Goal: Task Accomplishment & Management: Use online tool/utility

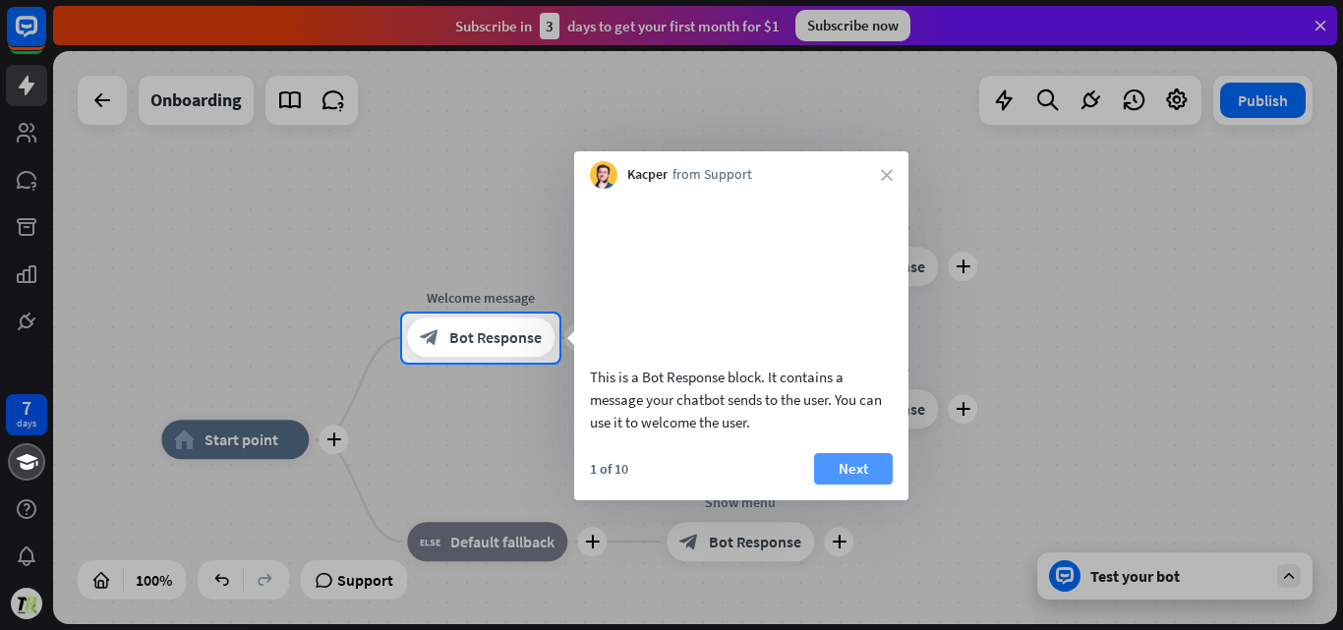
drag, startPoint x: 845, startPoint y: 523, endPoint x: 843, endPoint y: 495, distance: 27.6
click at [843, 495] on div "1 of 10 Next" at bounding box center [741, 476] width 334 height 47
click at [843, 485] on button "Next" at bounding box center [853, 468] width 79 height 31
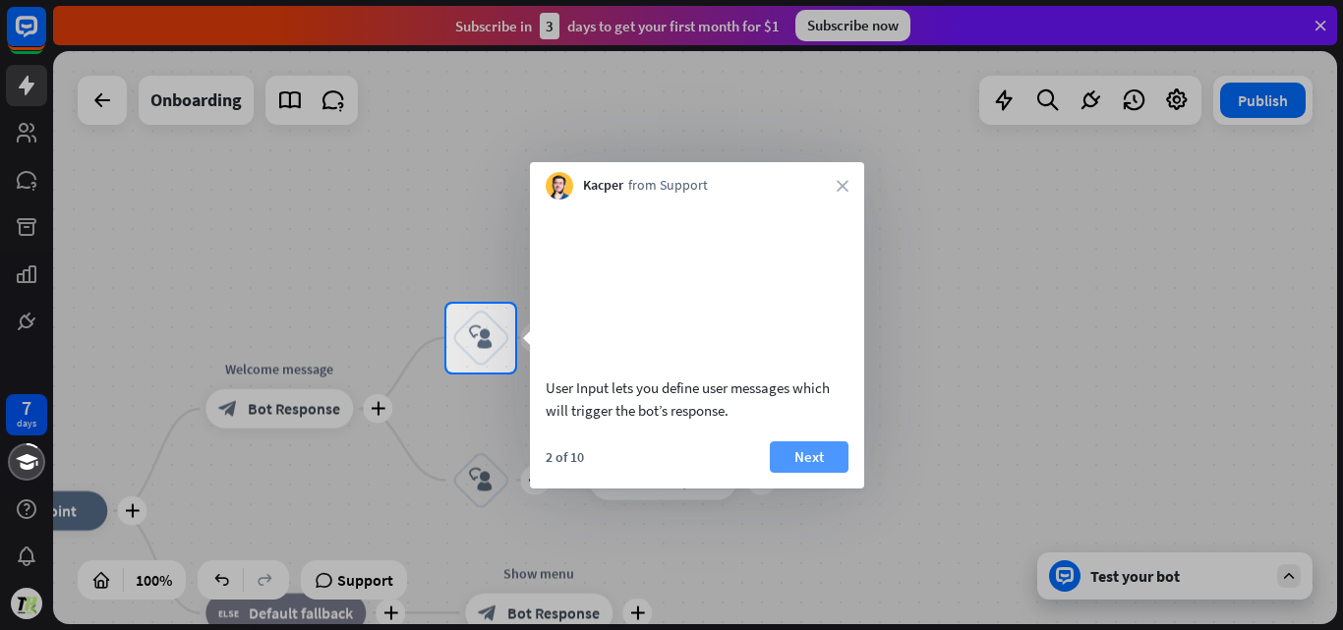
click at [815, 472] on button "Next" at bounding box center [809, 456] width 79 height 31
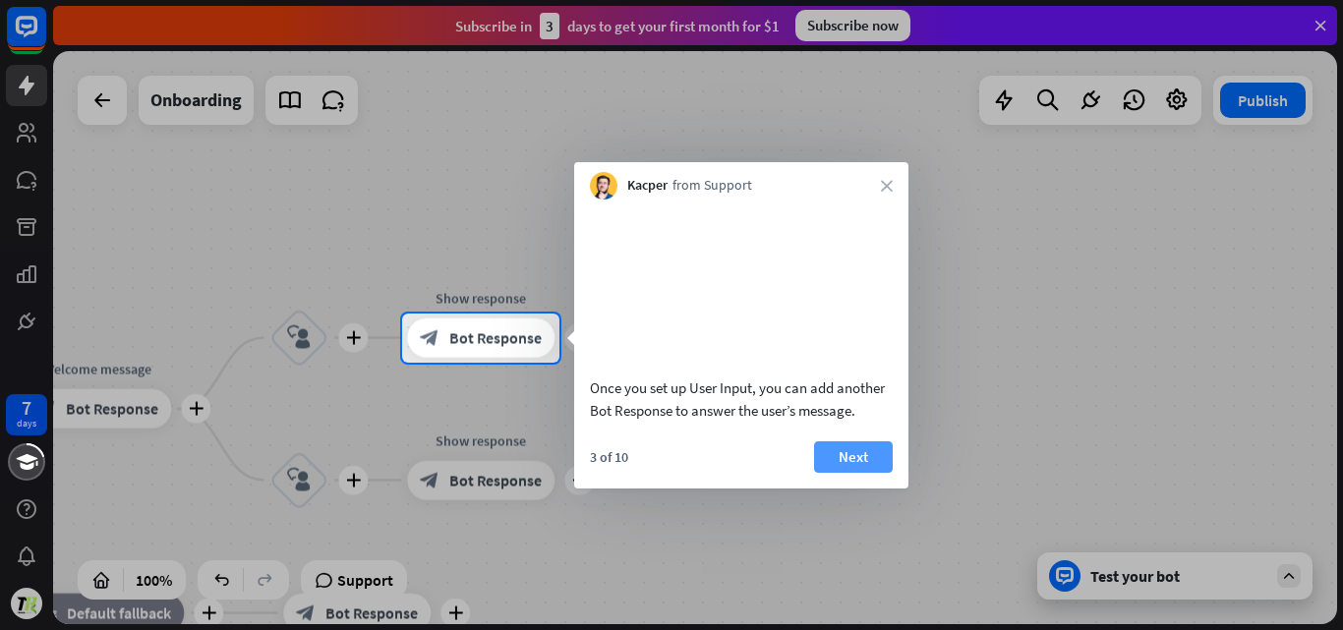
click at [853, 473] on button "Next" at bounding box center [853, 456] width 79 height 31
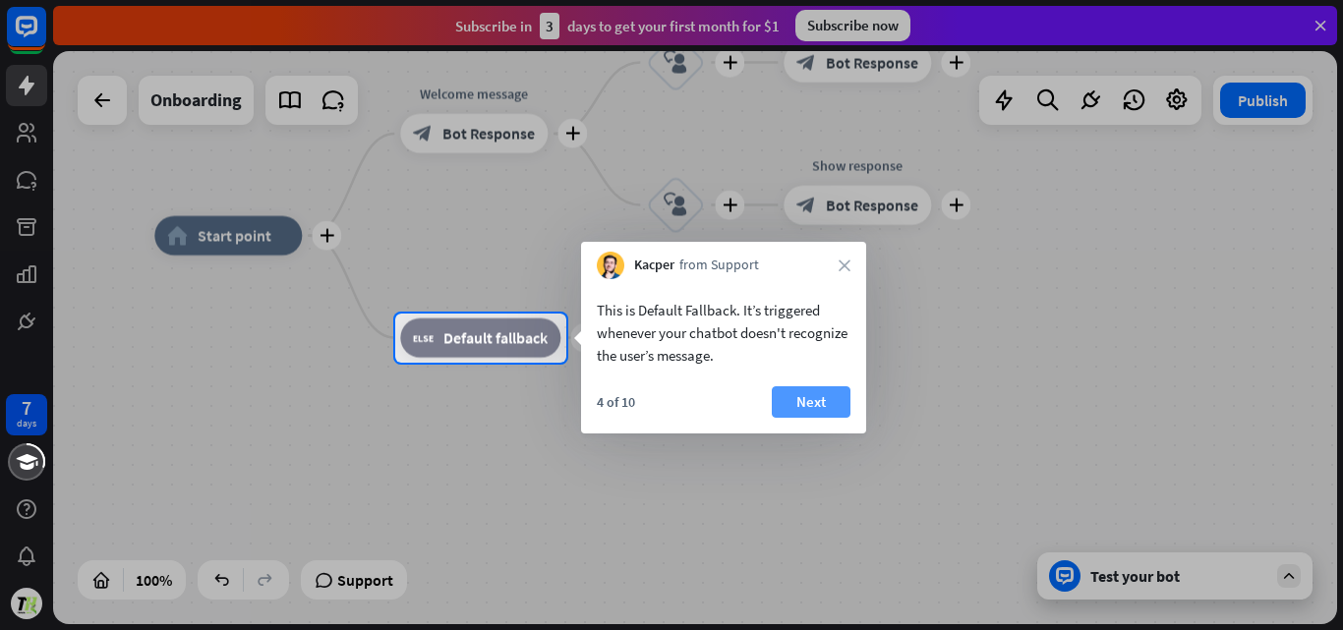
click at [815, 405] on button "Next" at bounding box center [811, 401] width 79 height 31
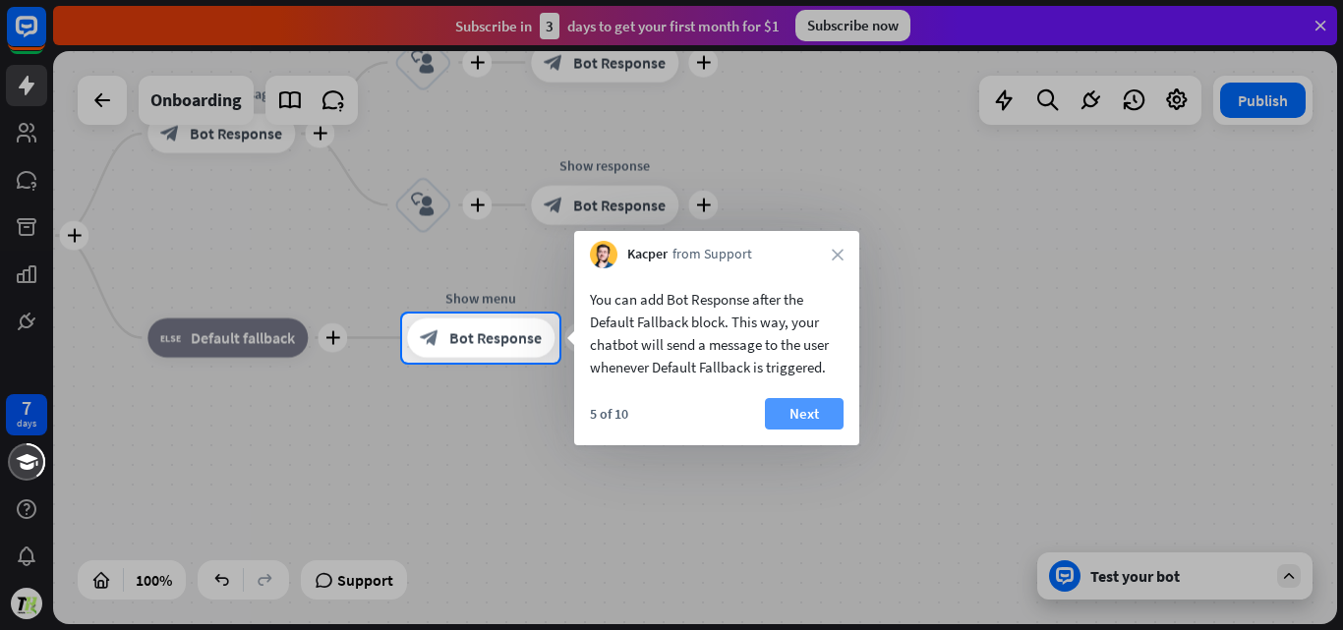
click at [807, 411] on button "Next" at bounding box center [804, 413] width 79 height 31
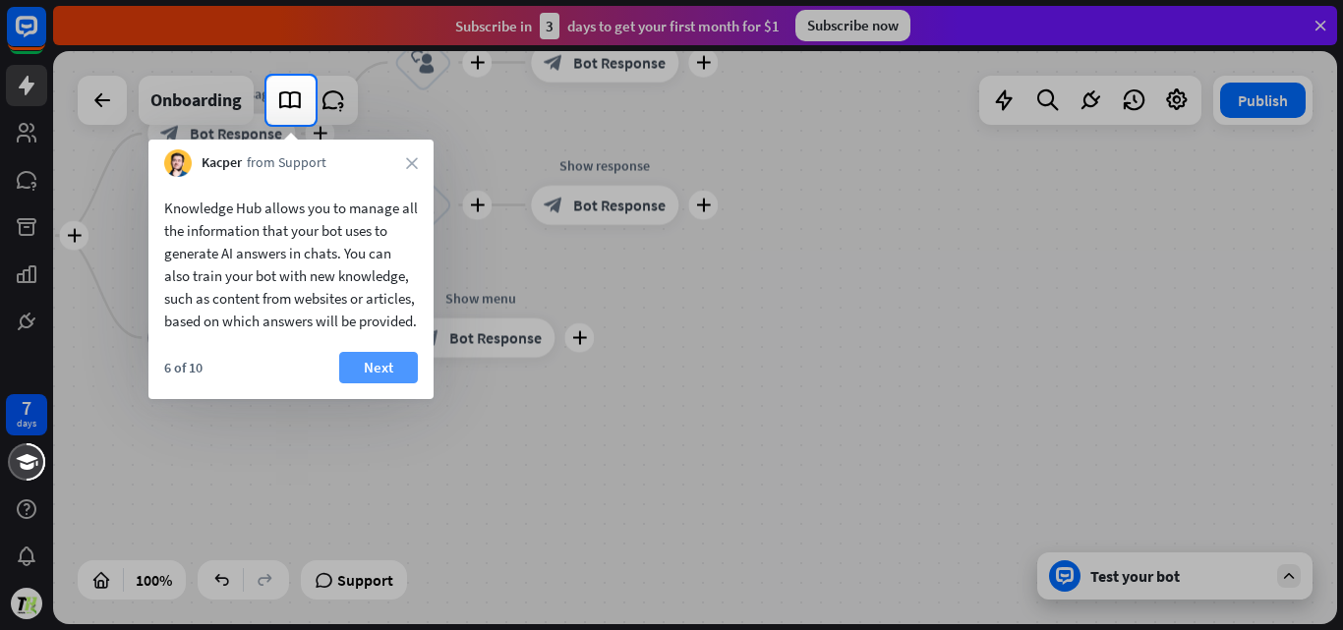
click at [402, 383] on button "Next" at bounding box center [378, 367] width 79 height 31
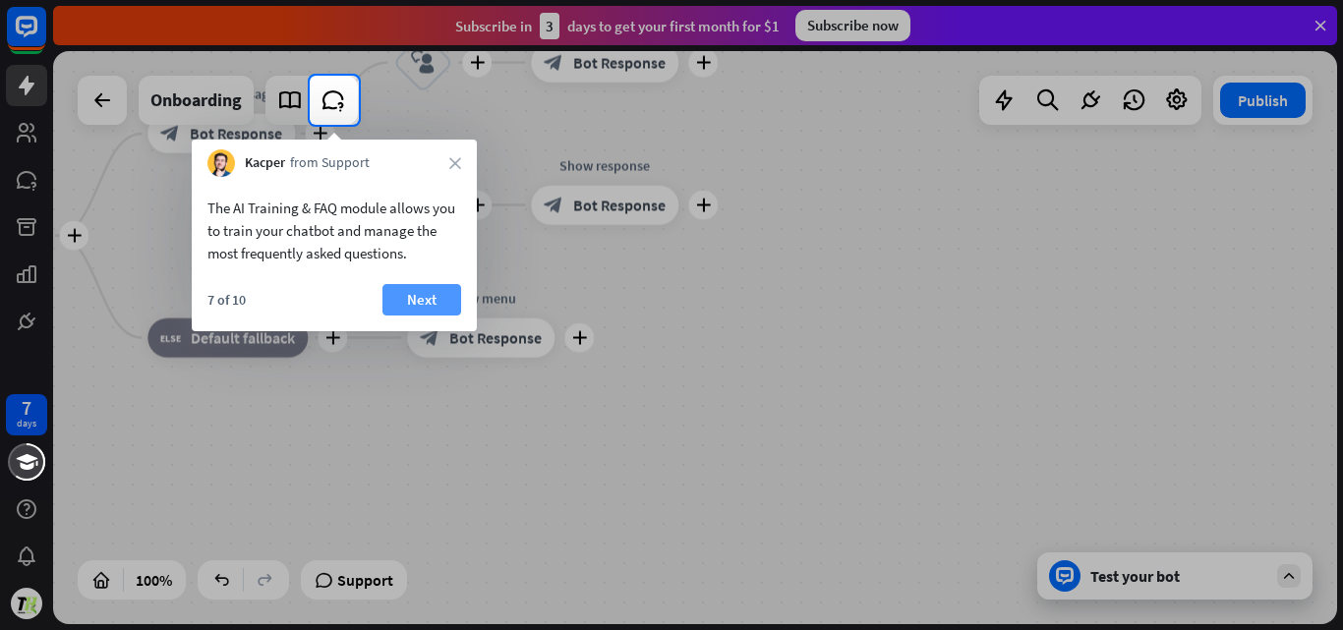
click at [395, 299] on button "Next" at bounding box center [421, 299] width 79 height 31
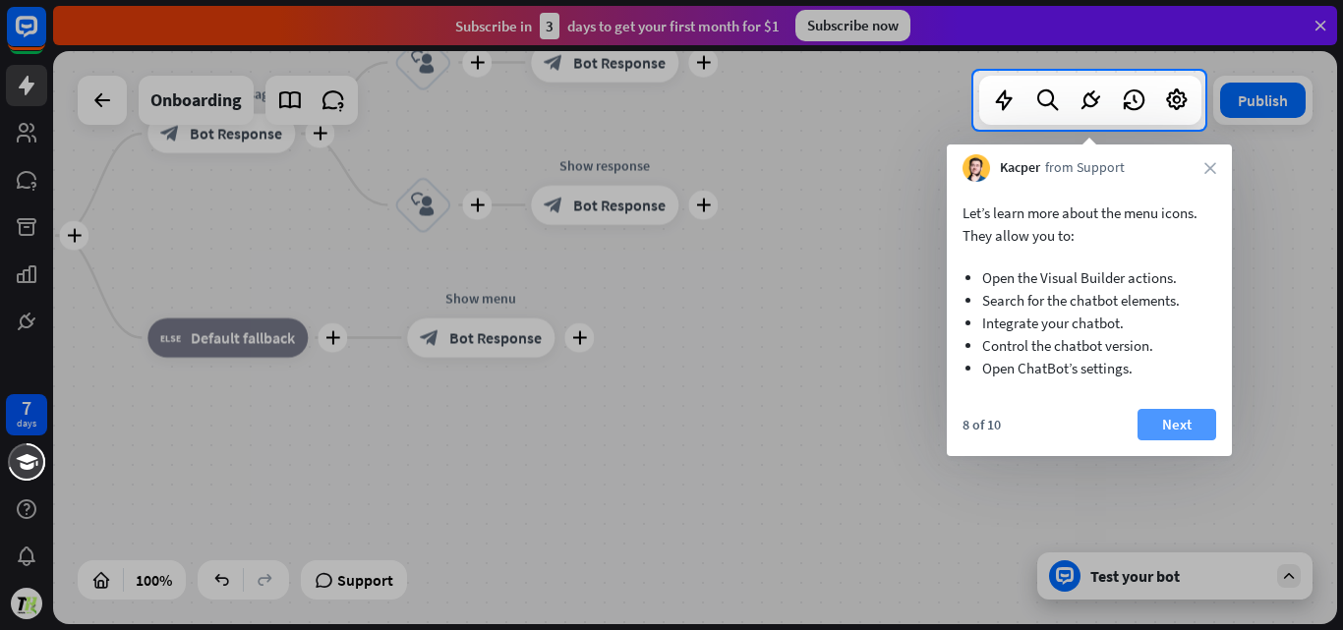
click at [1185, 427] on button "Next" at bounding box center [1176, 424] width 79 height 31
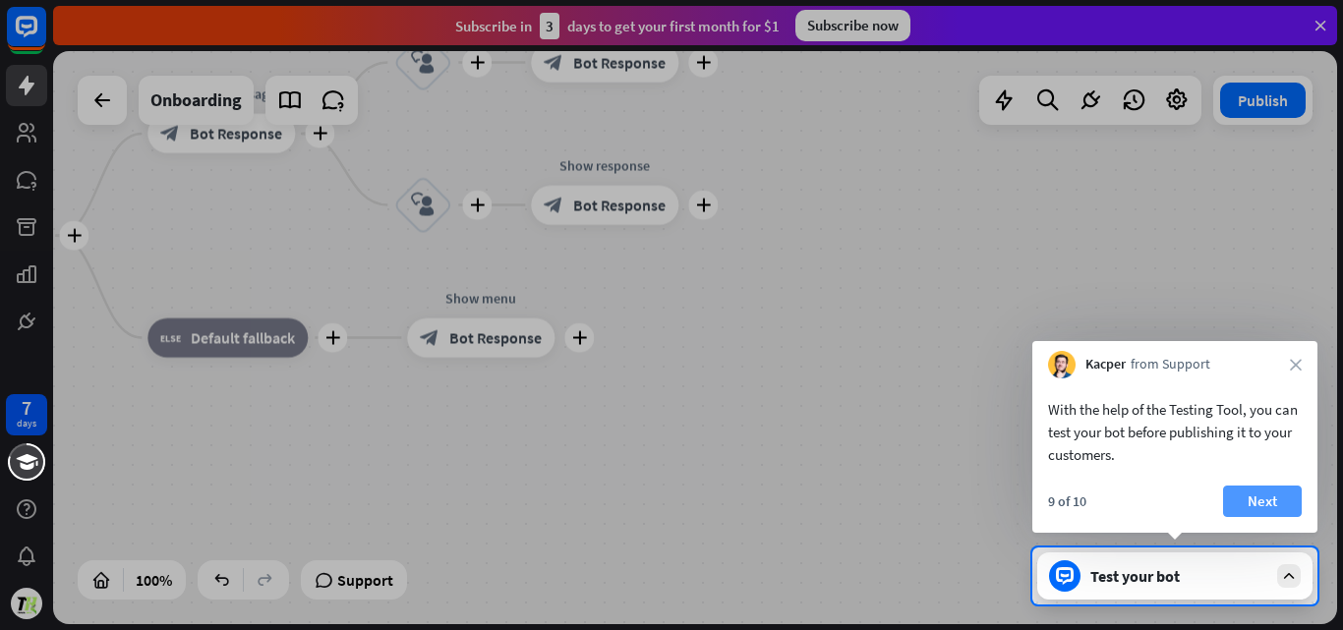
click at [1230, 507] on button "Next" at bounding box center [1262, 501] width 79 height 31
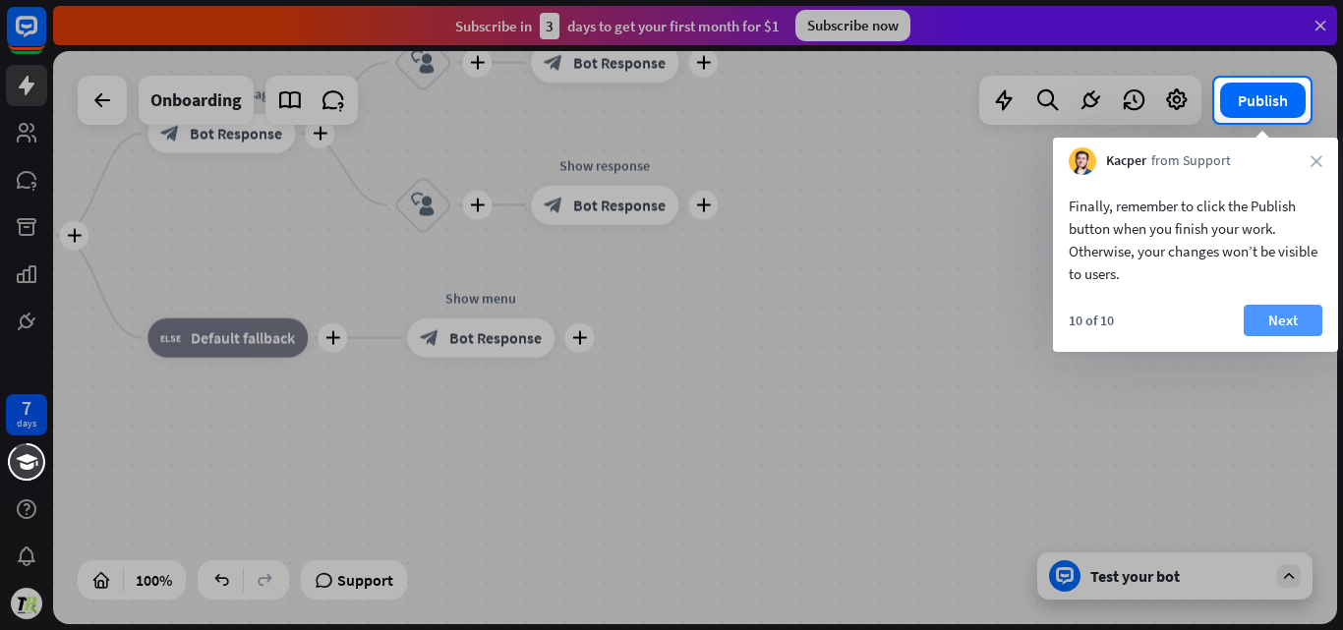
click at [1294, 315] on button "Next" at bounding box center [1282, 320] width 79 height 31
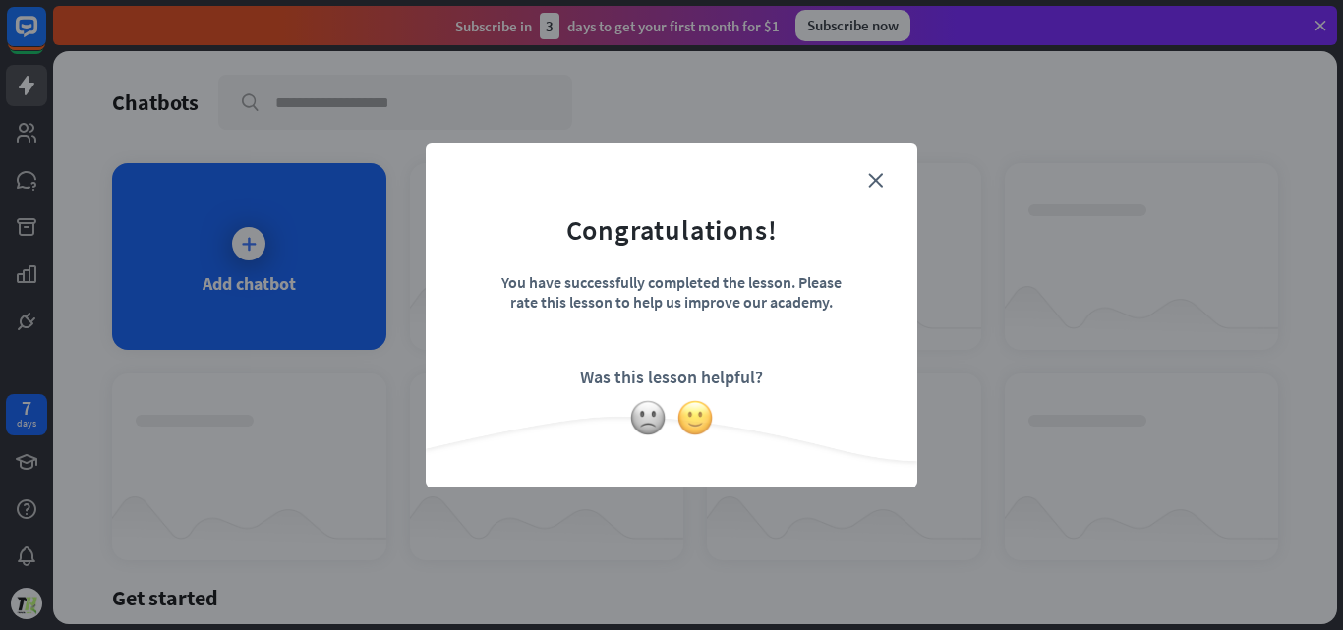
click at [684, 416] on img at bounding box center [694, 417] width 37 height 37
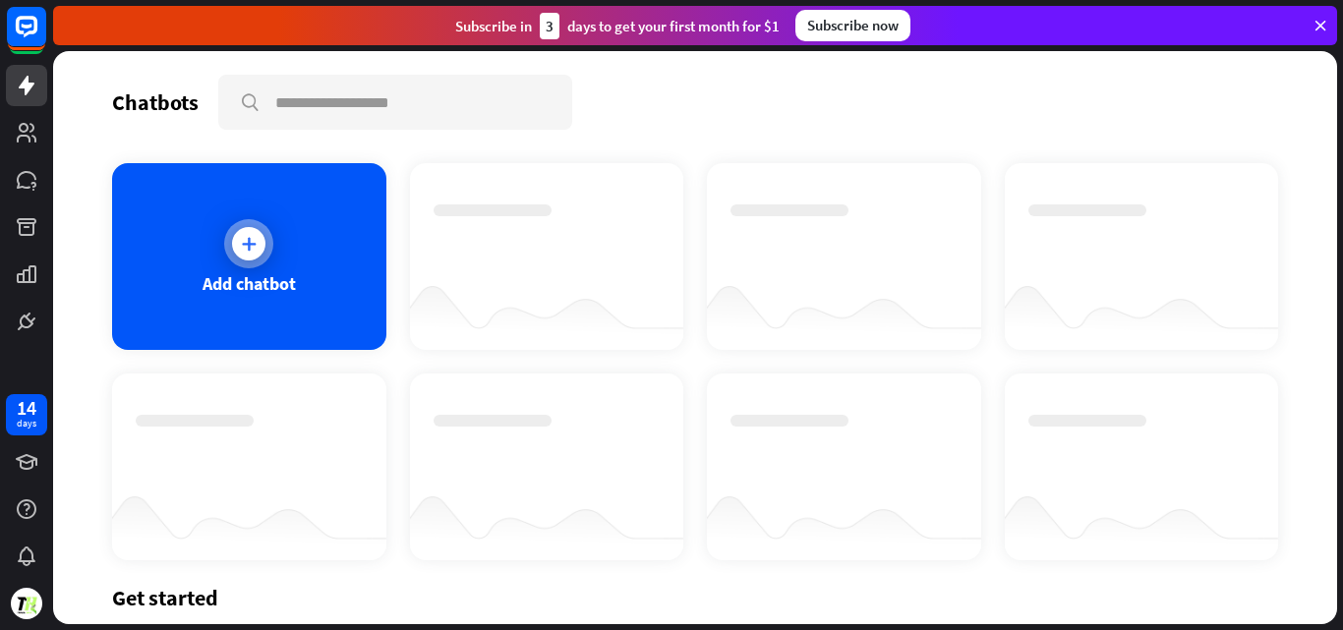
click at [276, 250] on div "Add chatbot" at bounding box center [249, 256] width 274 height 187
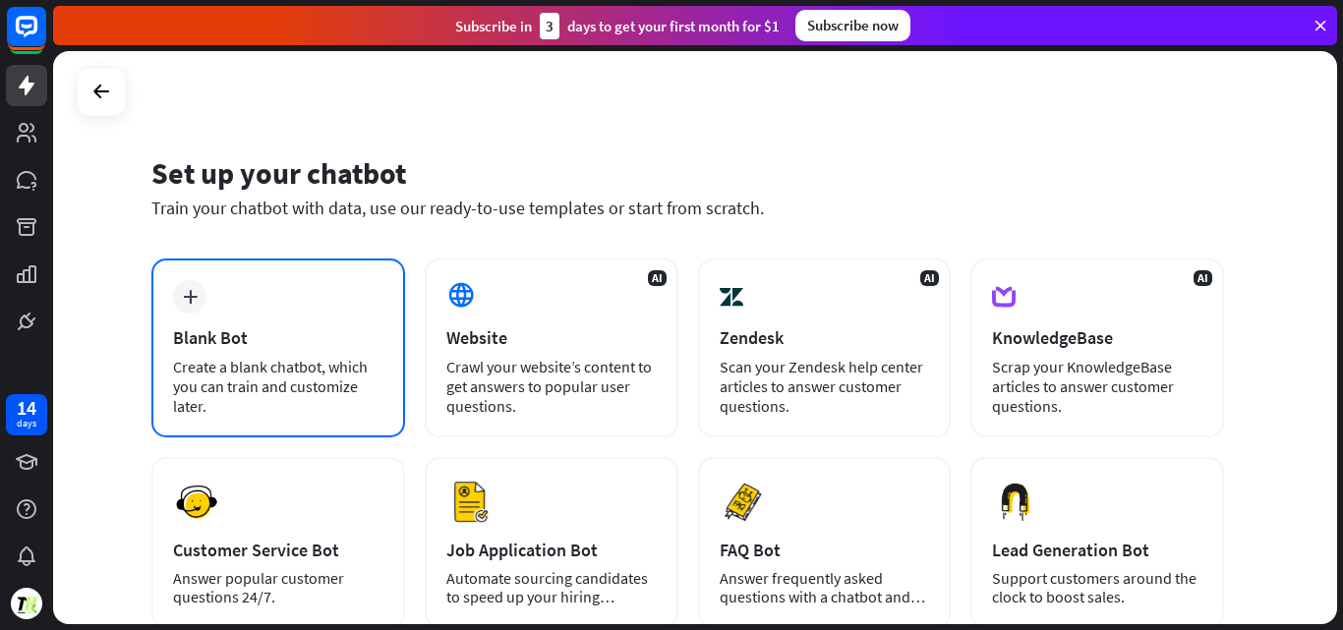
click at [249, 341] on div "Blank Bot" at bounding box center [278, 337] width 210 height 23
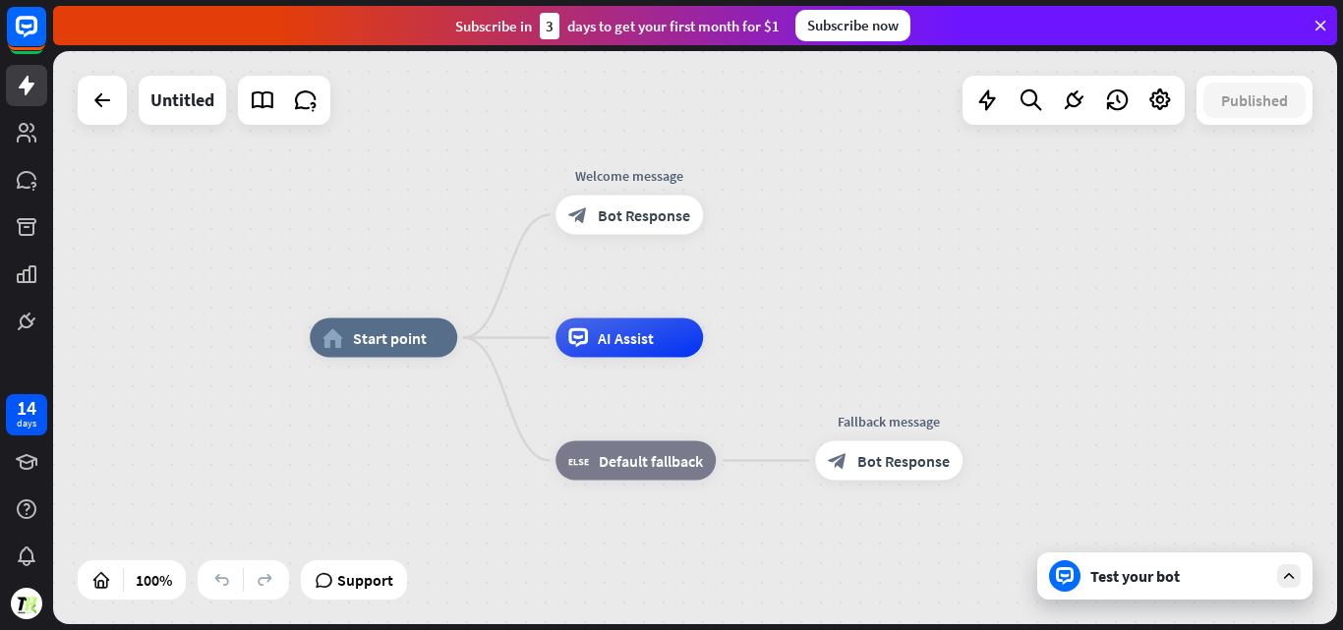
click at [1079, 572] on div at bounding box center [1064, 575] width 31 height 31
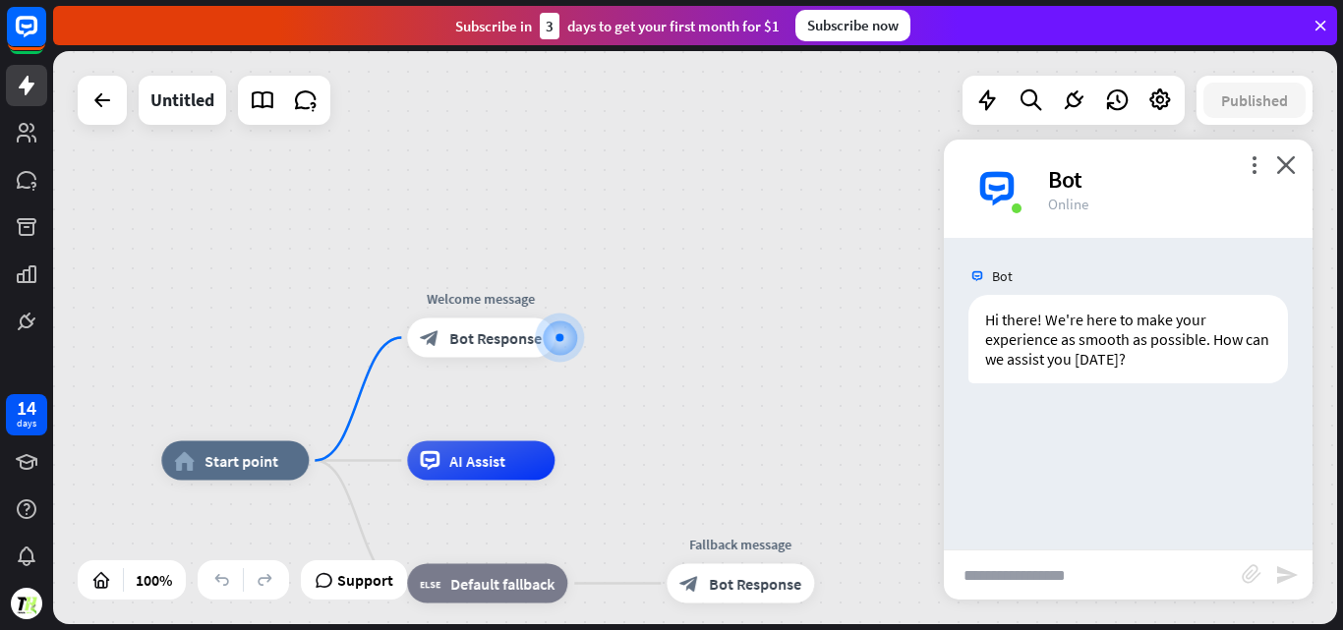
click at [1001, 585] on input "text" at bounding box center [1093, 574] width 298 height 49
click at [486, 287] on span "Edit name" at bounding box center [462, 294] width 61 height 18
click at [274, 479] on div "home_2 Start point" at bounding box center [234, 460] width 147 height 39
click at [199, 93] on div "Untitled" at bounding box center [182, 100] width 64 height 49
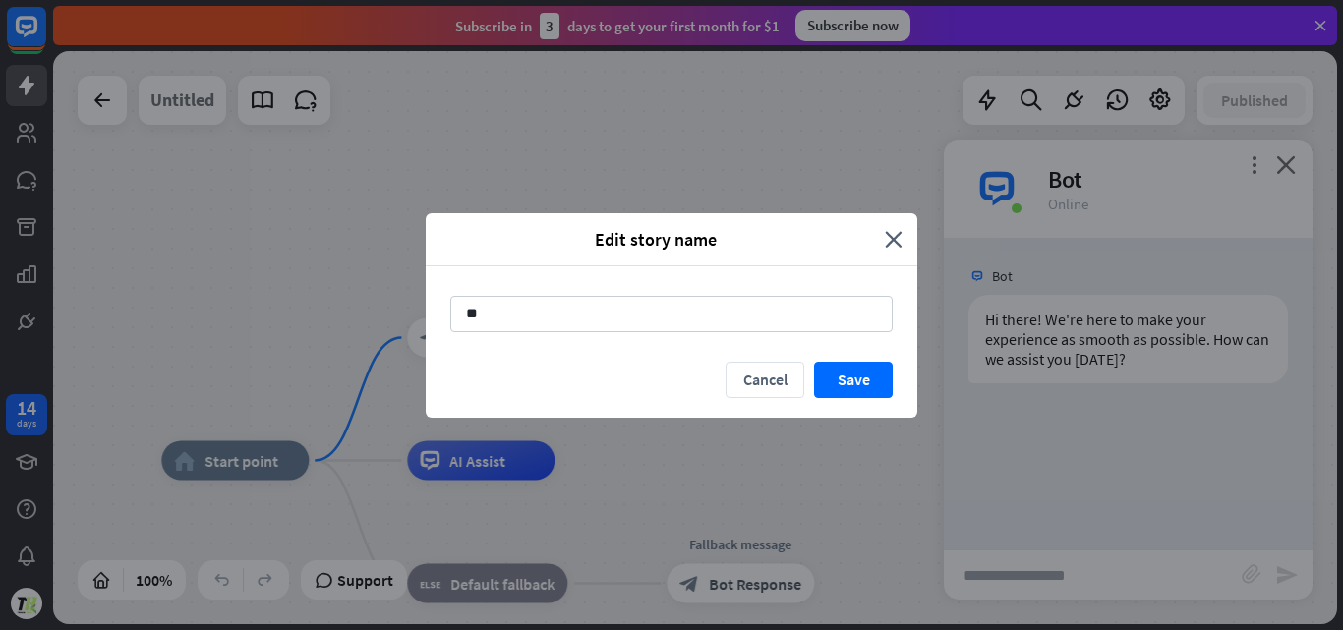
type input "*"
type input "**********"
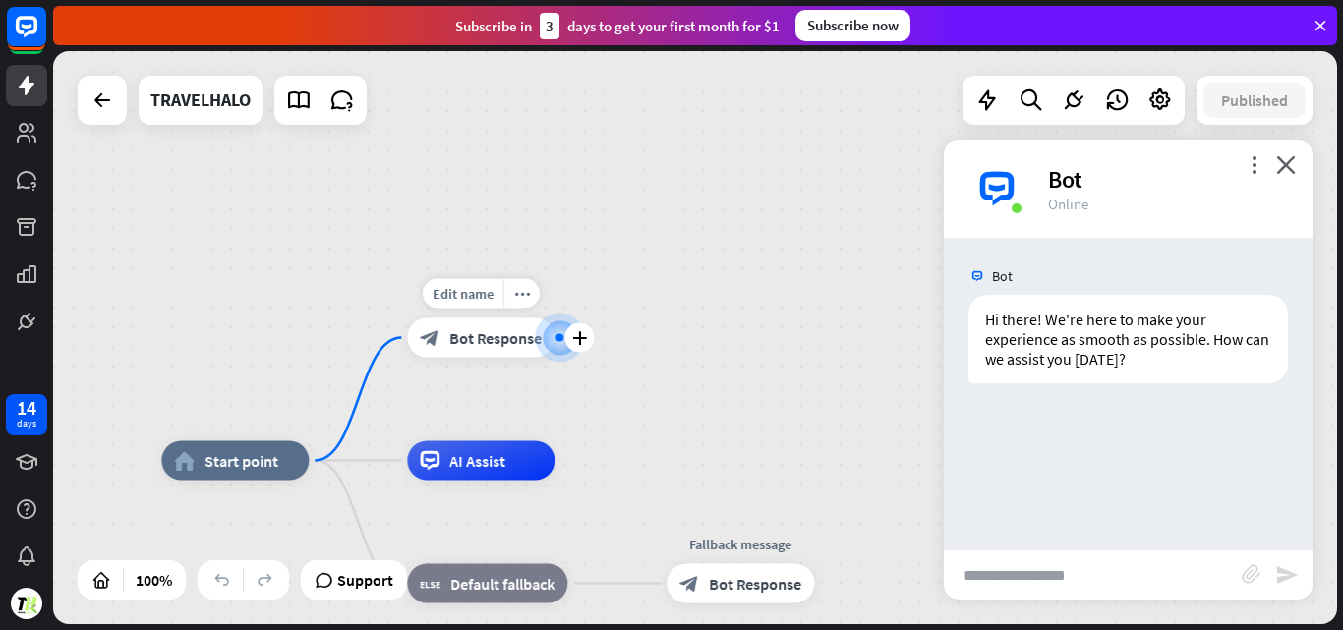
click at [472, 350] on div "block_bot_response Bot Response" at bounding box center [480, 337] width 147 height 39
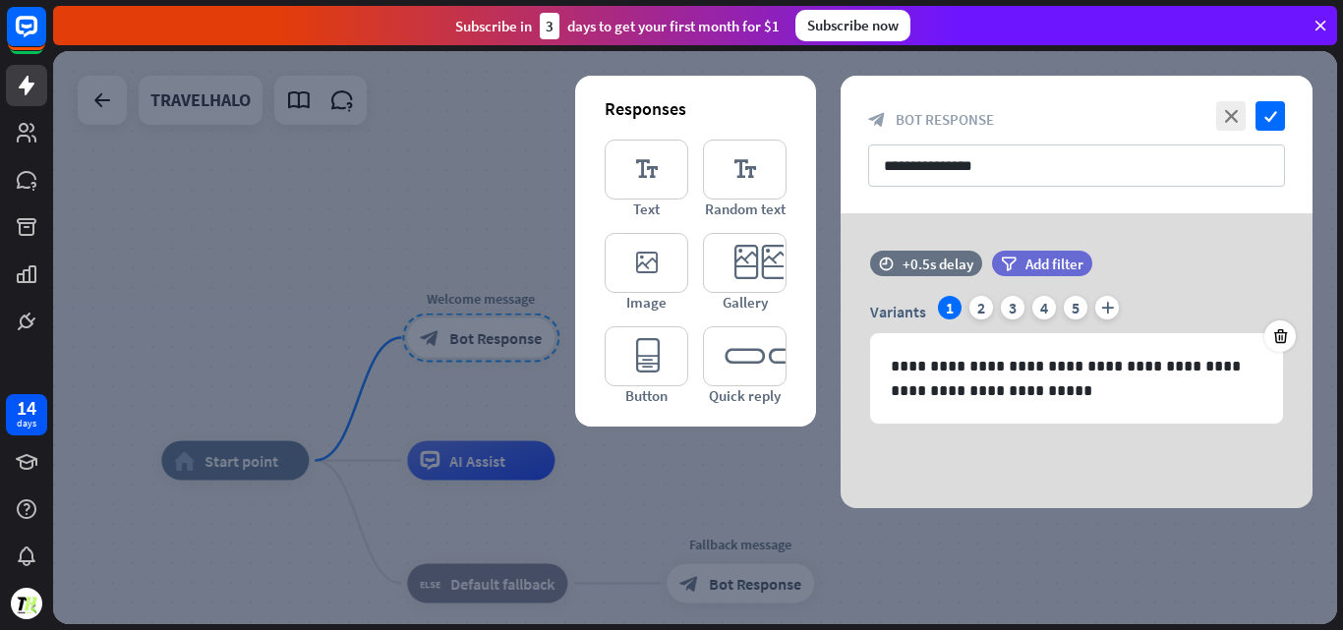
click at [529, 161] on div at bounding box center [695, 337] width 1284 height 573
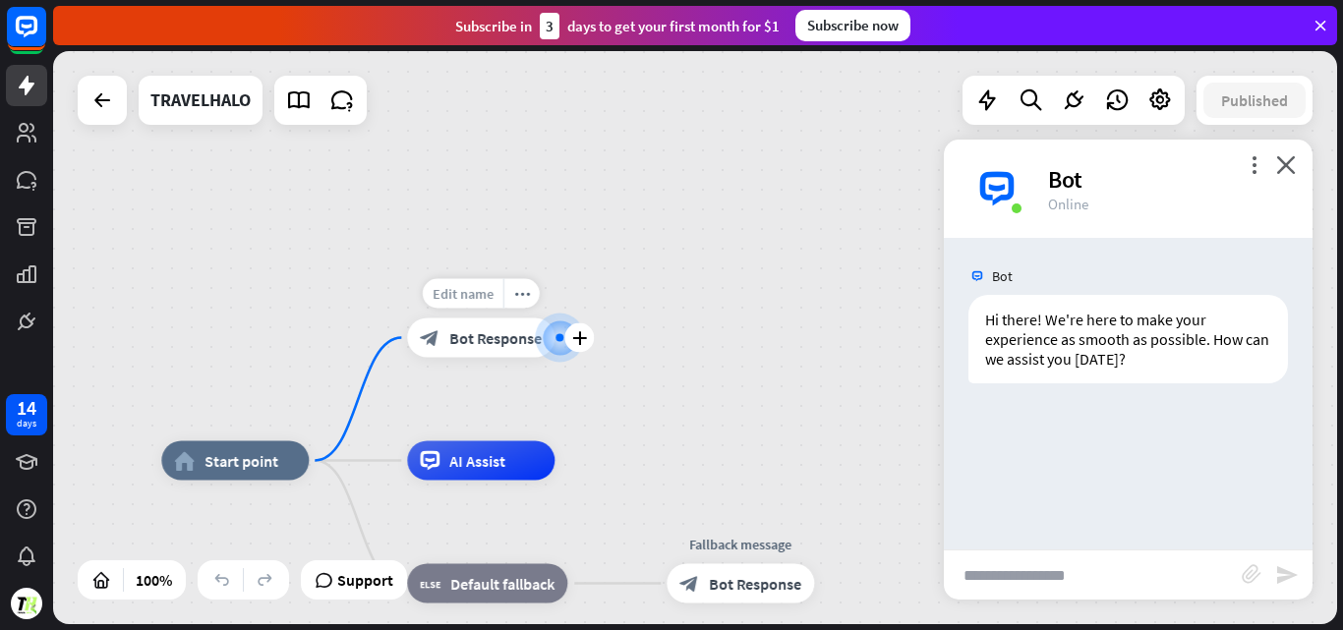
click at [480, 294] on span "Edit name" at bounding box center [462, 294] width 61 height 18
type input "*"
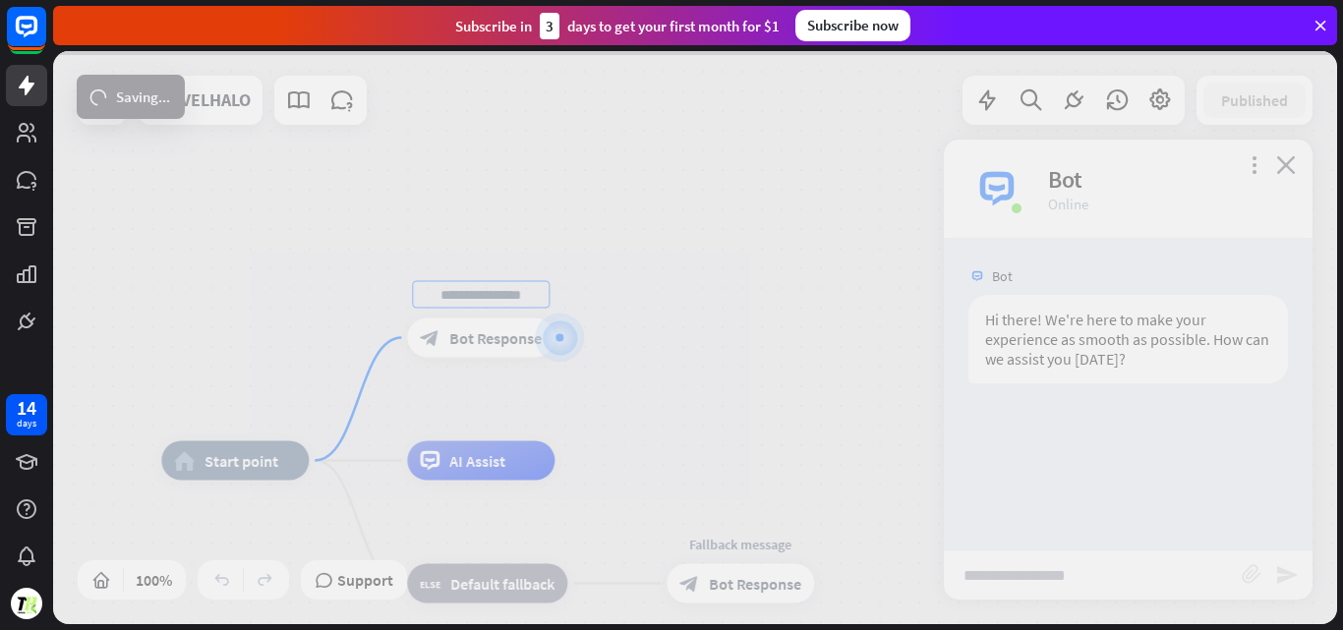
click at [246, 429] on div "Edit name more_horiz home_2 Start point block_bot_response Bot Response AI Assi…" at bounding box center [695, 337] width 1284 height 573
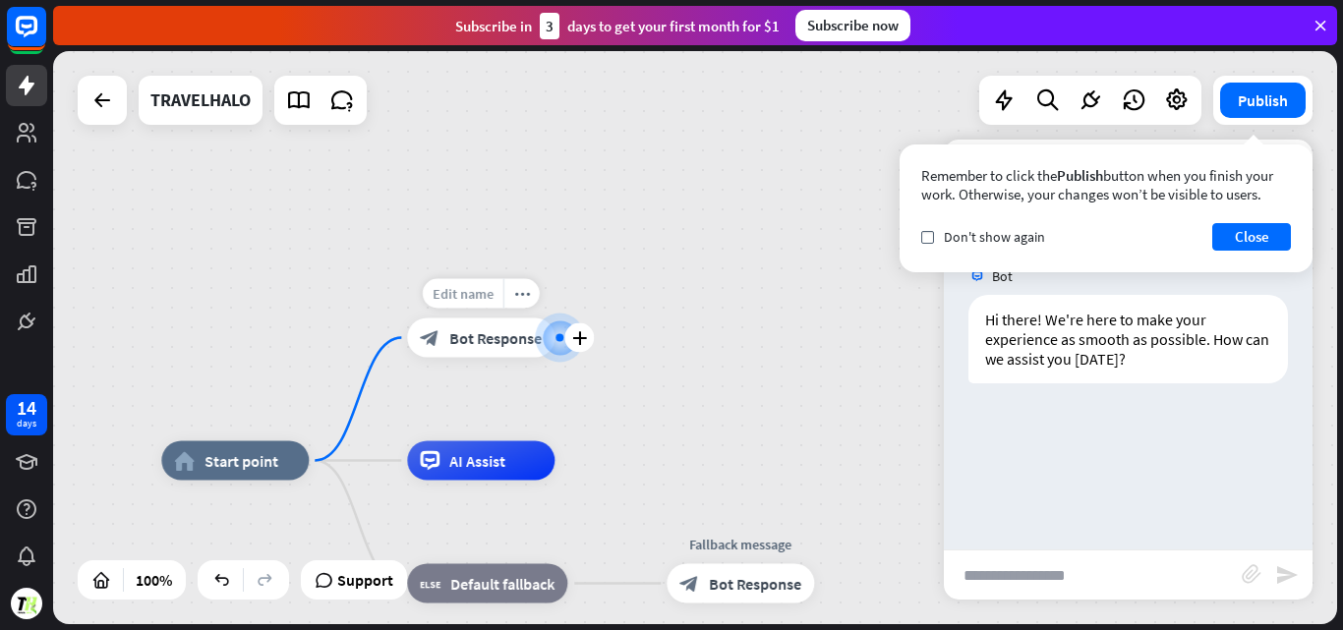
click at [495, 297] on div "Edit name" at bounding box center [463, 293] width 81 height 29
type input "**********"
click at [483, 428] on div "Edit name" at bounding box center [463, 416] width 81 height 29
type input "*"
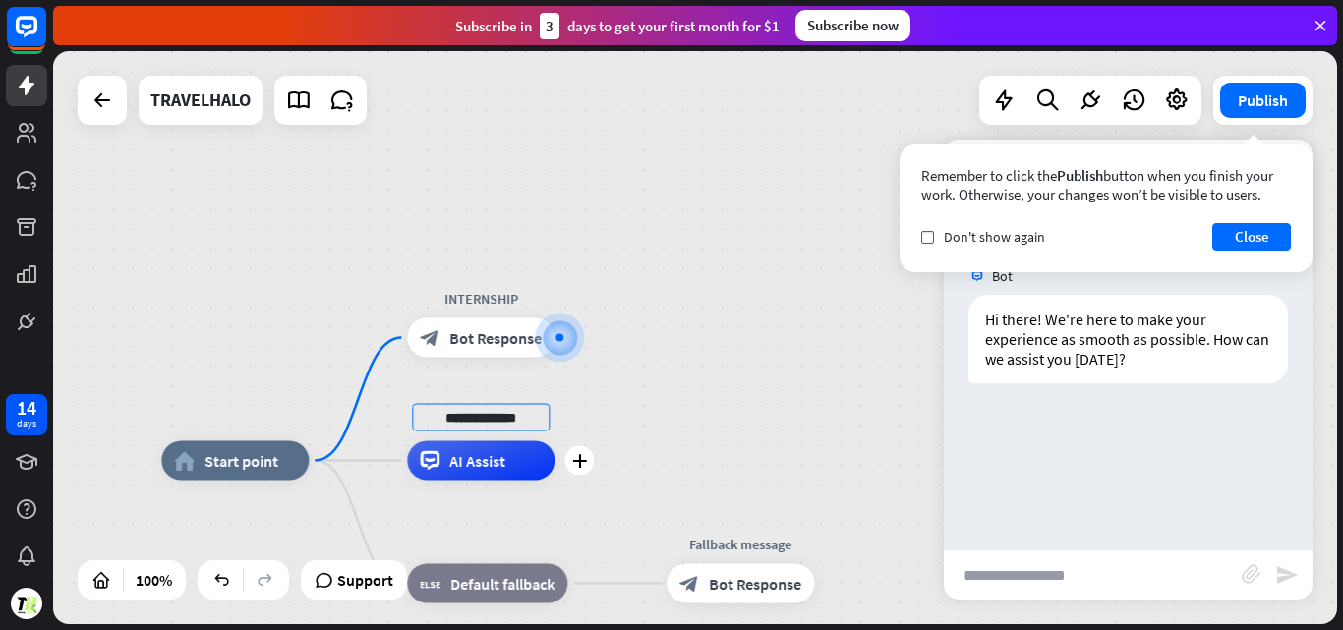
type input "**********"
click at [956, 240] on span "Don't show again" at bounding box center [994, 237] width 101 height 18
click at [1250, 232] on button "Close" at bounding box center [1251, 237] width 79 height 28
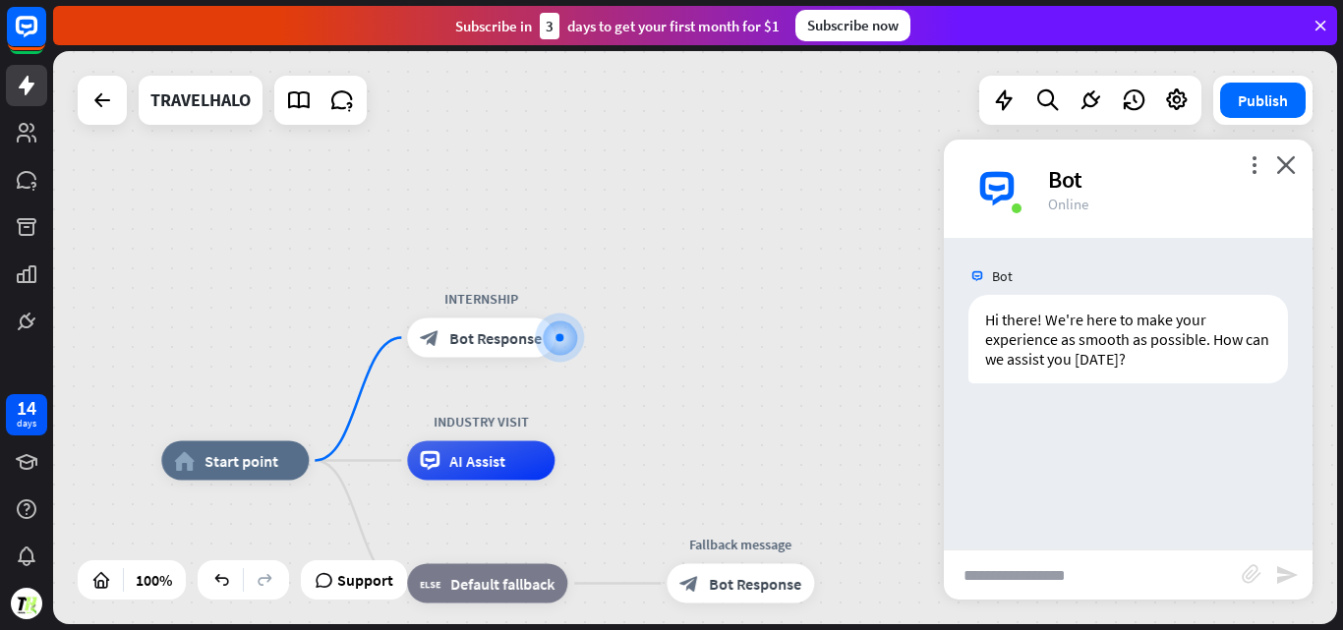
drag, startPoint x: 1342, startPoint y: 363, endPoint x: 1342, endPoint y: 509, distance: 146.4
click at [1342, 509] on div "home_2 Start point INTERNSHIP block_bot_response Bot Response INDUSTRY VISIT AI…" at bounding box center [697, 340] width 1289 height 579
click at [710, 390] on div "home_2 Start point INTERNSHIP block_bot_response Bot Response INDUSTRY VISIT AI…" at bounding box center [695, 337] width 1284 height 573
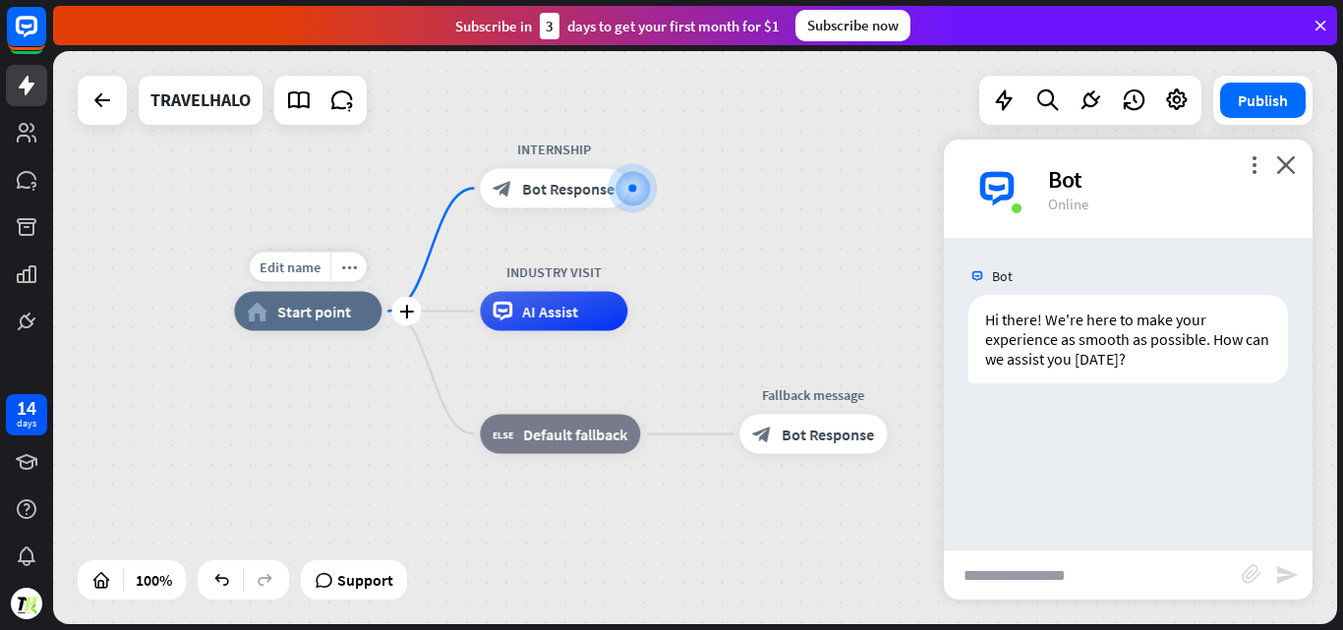
drag, startPoint x: 347, startPoint y: 481, endPoint x: 420, endPoint y: 331, distance: 166.2
click at [381, 331] on div "Edit name more_horiz plus home_2 Start point" at bounding box center [307, 311] width 147 height 39
click at [543, 454] on div "Edit name more_horiz plus block_fallback Default fallback" at bounding box center [560, 434] width 160 height 39
click at [566, 395] on span "Edit name" at bounding box center [541, 390] width 61 height 18
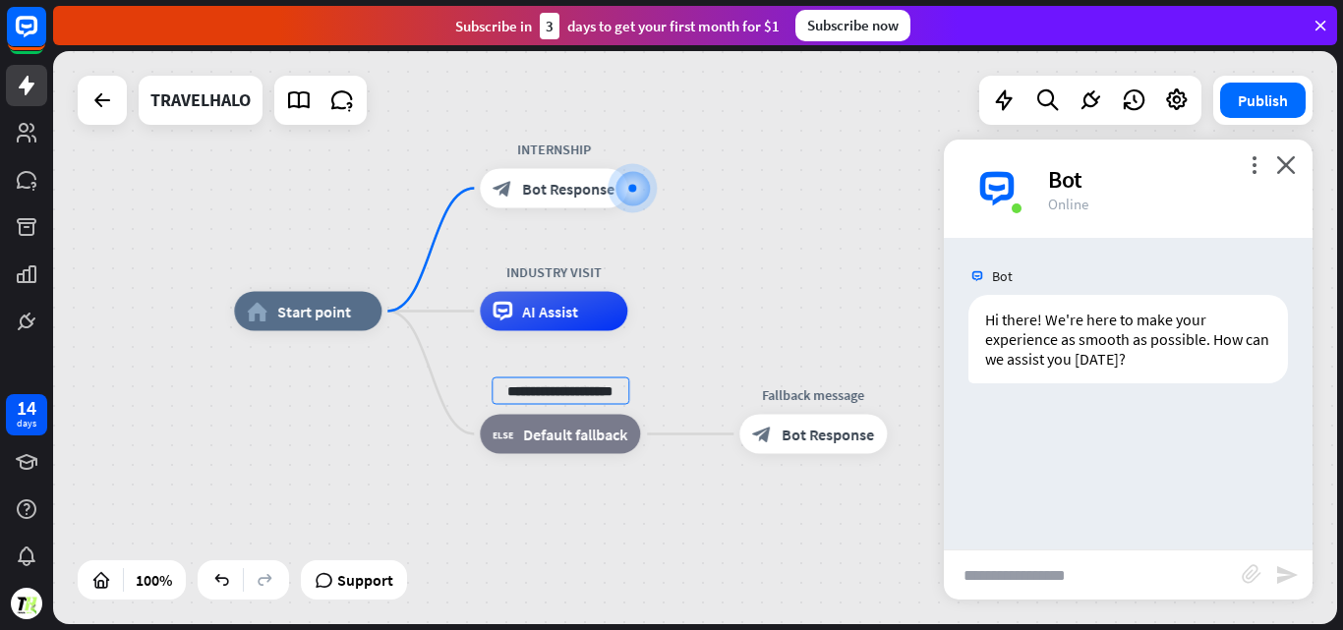
type input "**********"
click at [792, 393] on span "Edit name" at bounding box center [795, 390] width 61 height 18
type input "*"
click at [801, 381] on input "text" at bounding box center [813, 391] width 138 height 28
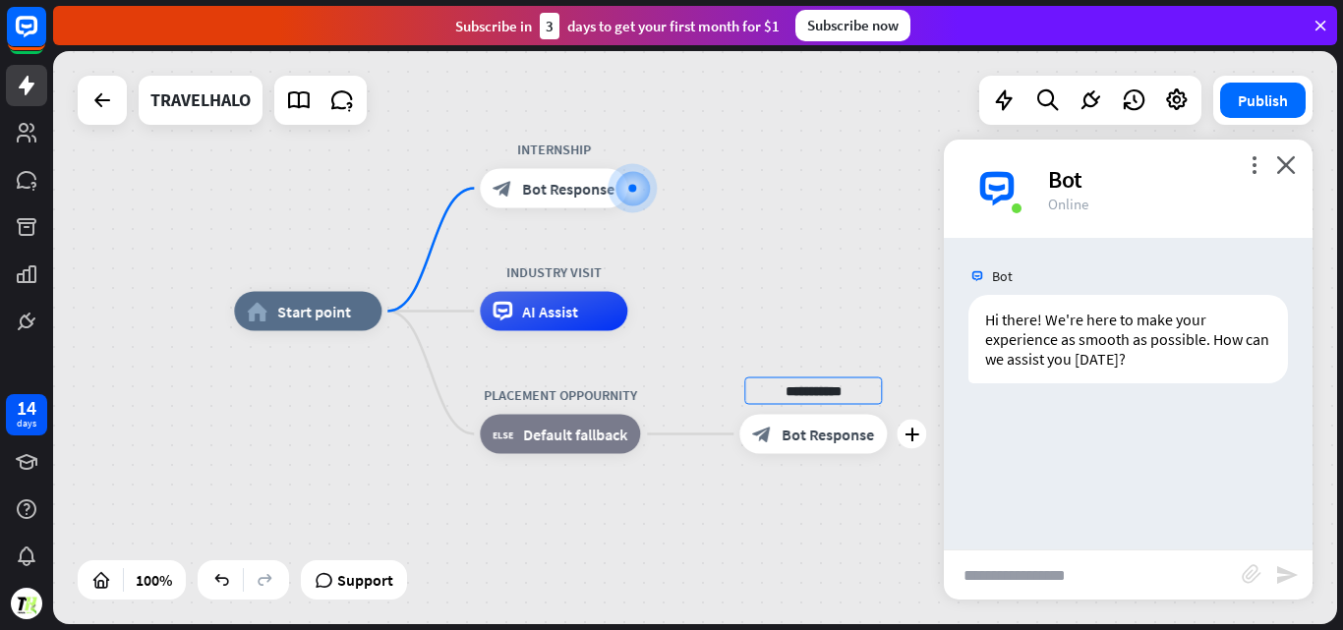
type input "**********"
click at [1252, 106] on button "Publish" at bounding box center [1263, 100] width 86 height 35
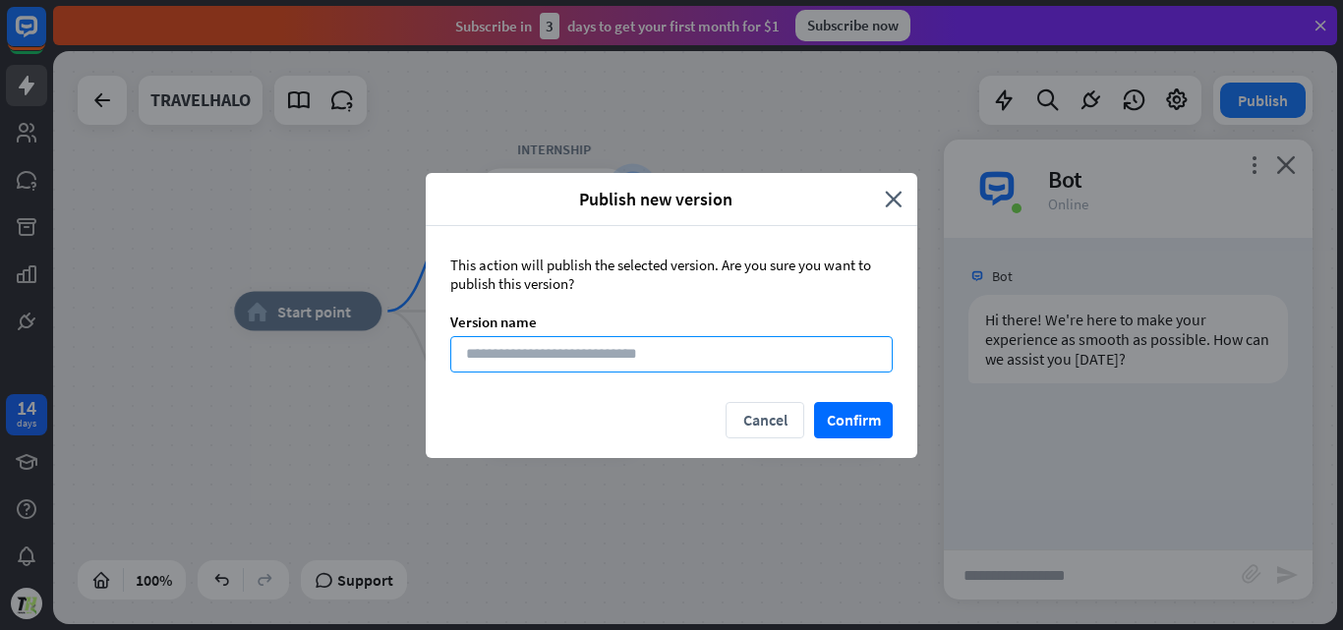
click at [700, 368] on input at bounding box center [671, 354] width 442 height 36
type input "**********"
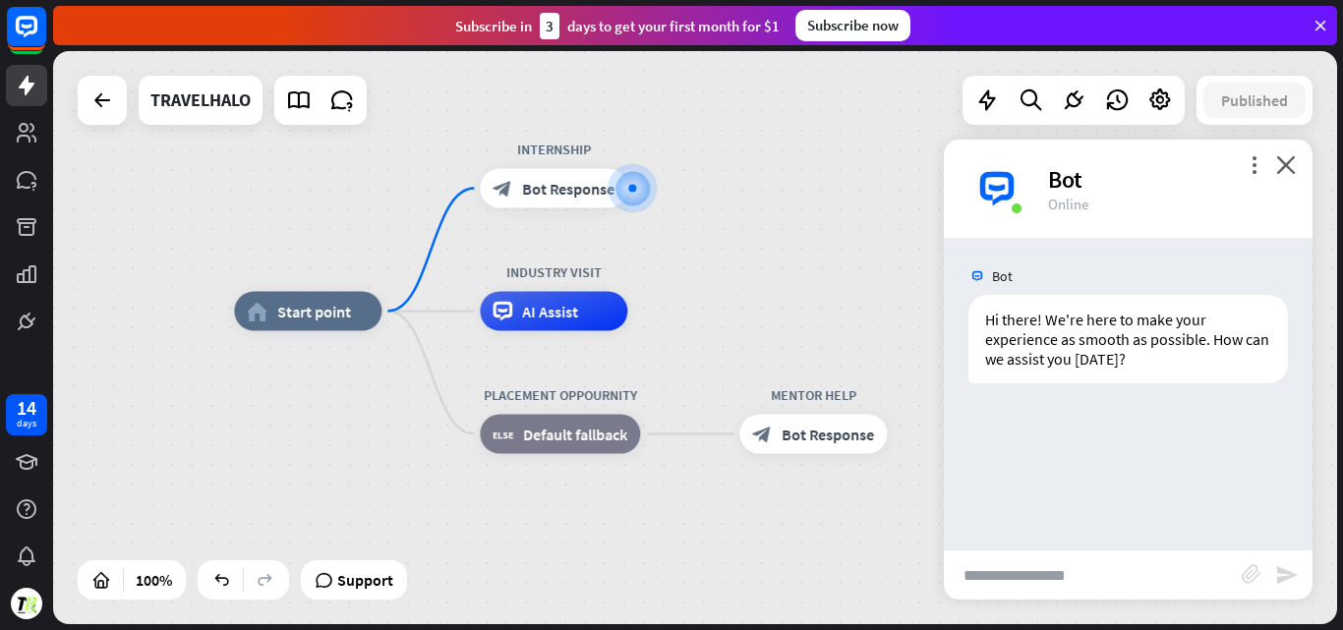
click at [829, 33] on div "Subscribe now" at bounding box center [852, 25] width 115 height 31
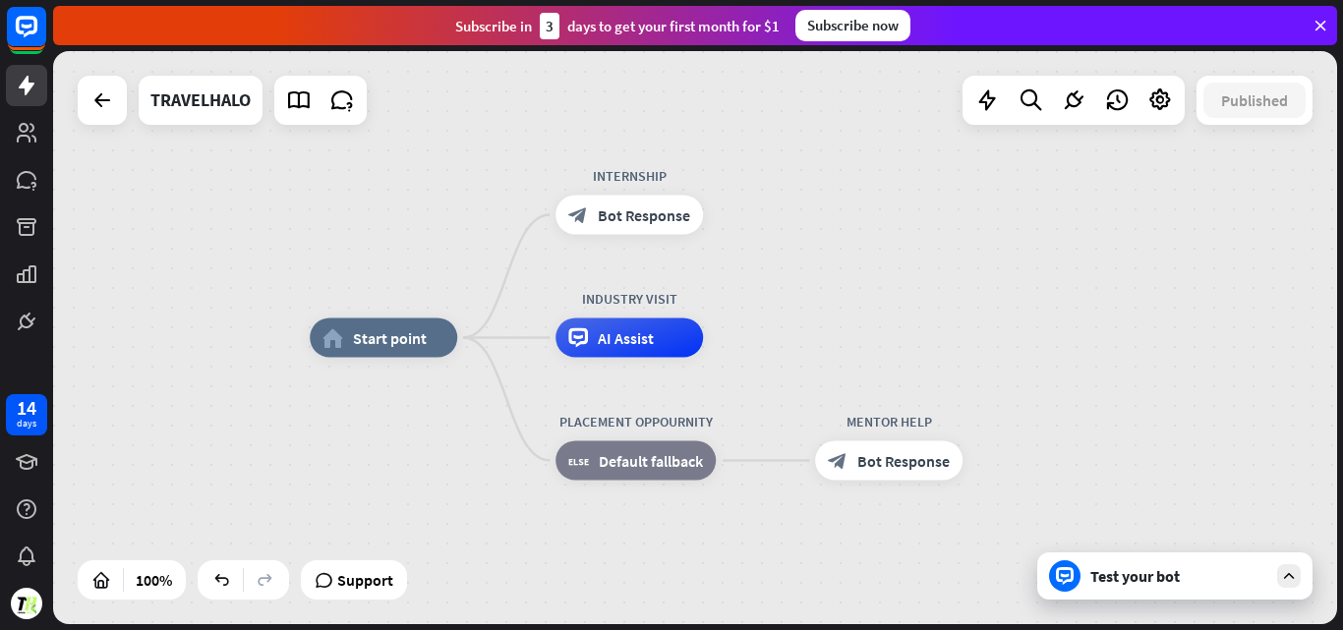
click at [1126, 589] on div "Test your bot" at bounding box center [1174, 575] width 275 height 47
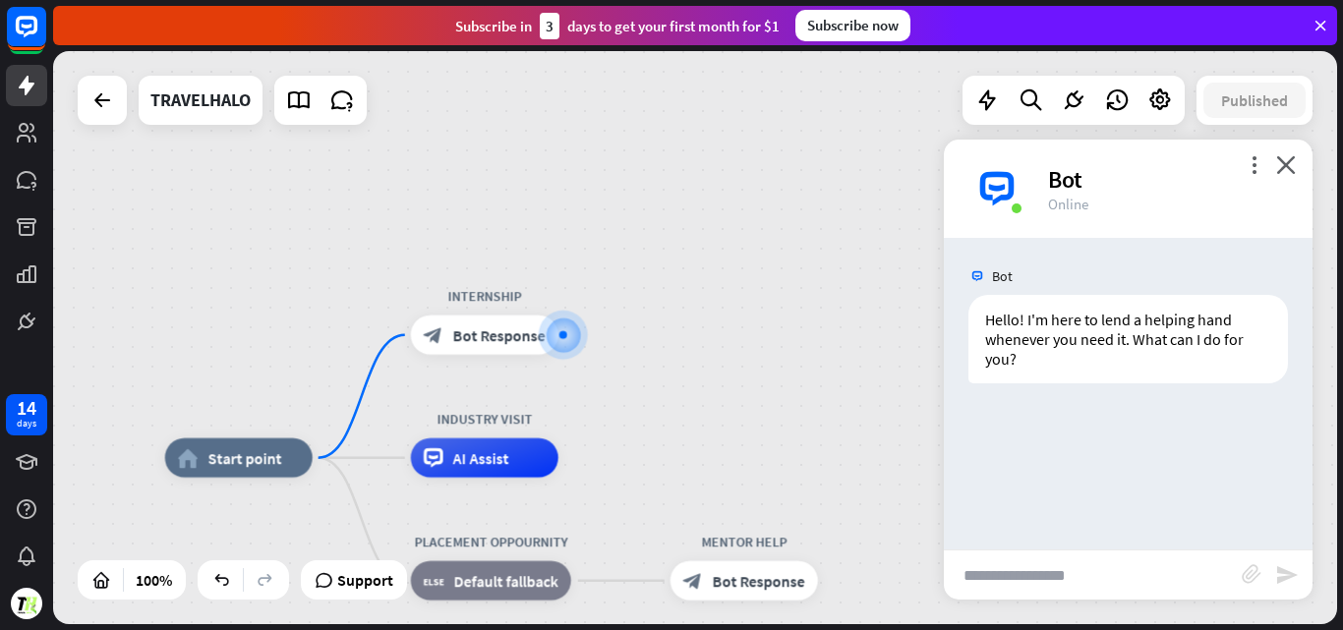
click at [1069, 586] on input "text" at bounding box center [1093, 574] width 298 height 49
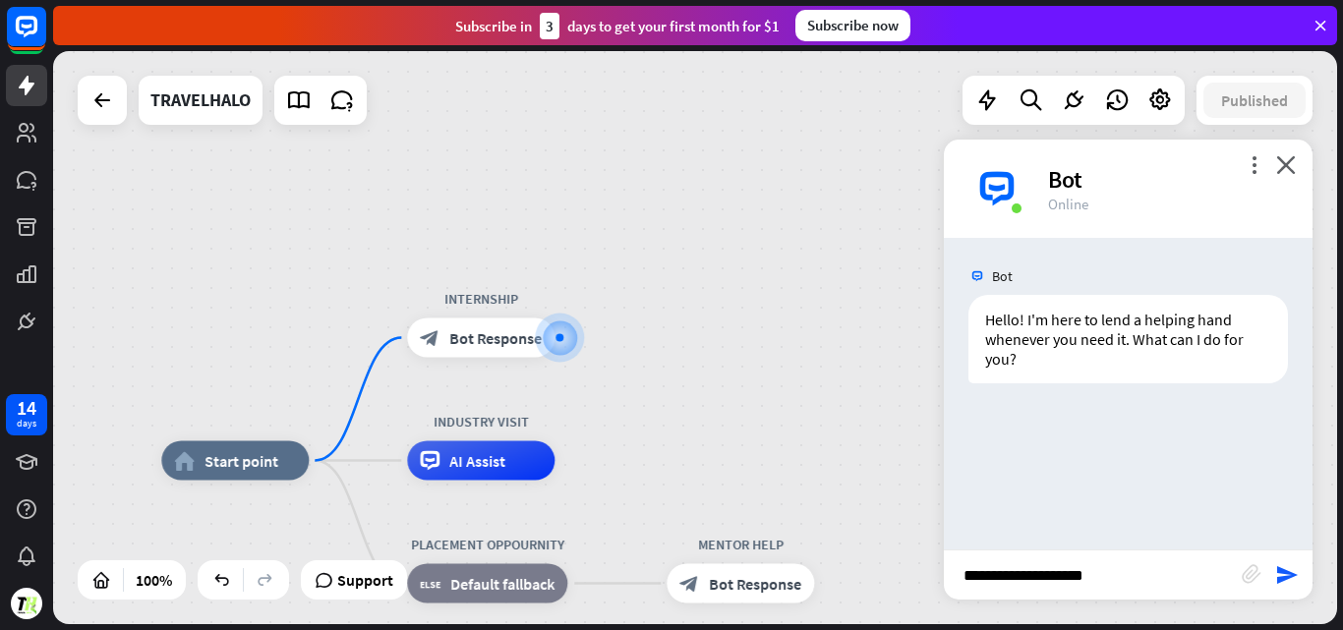
type input "**********"
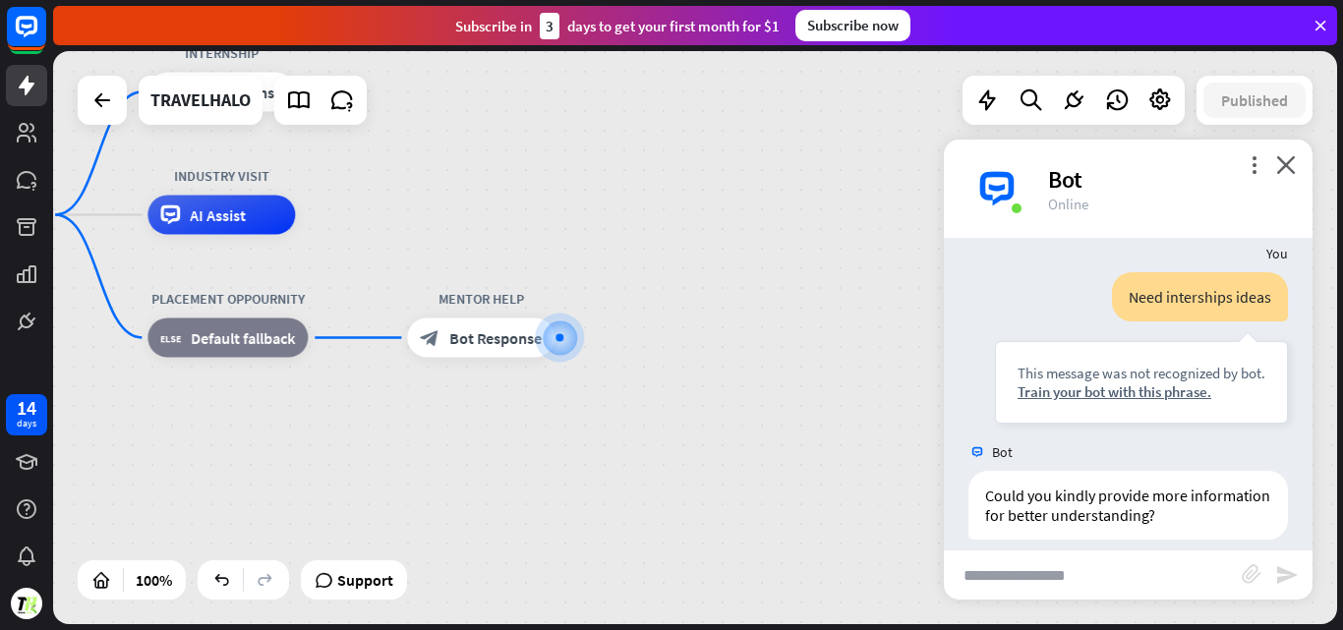
scroll to position [178, 0]
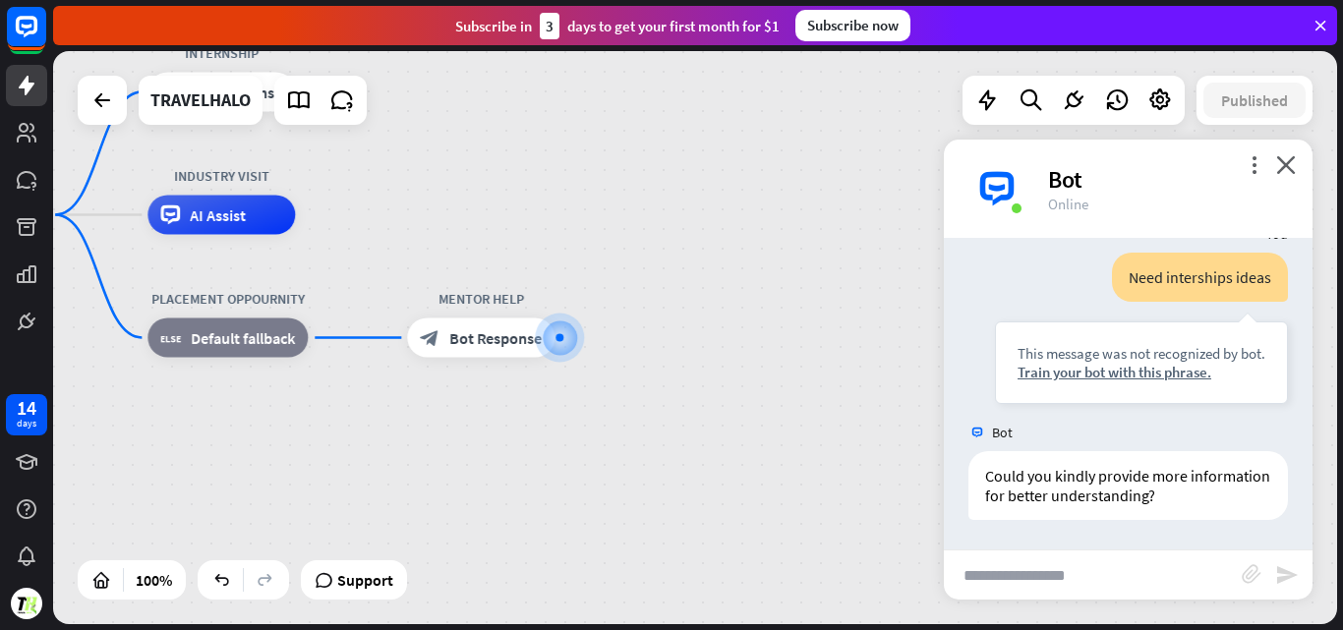
click at [1095, 560] on input "text" at bounding box center [1093, 574] width 298 height 49
click at [1111, 377] on div "Train your bot with this phrase." at bounding box center [1141, 372] width 248 height 19
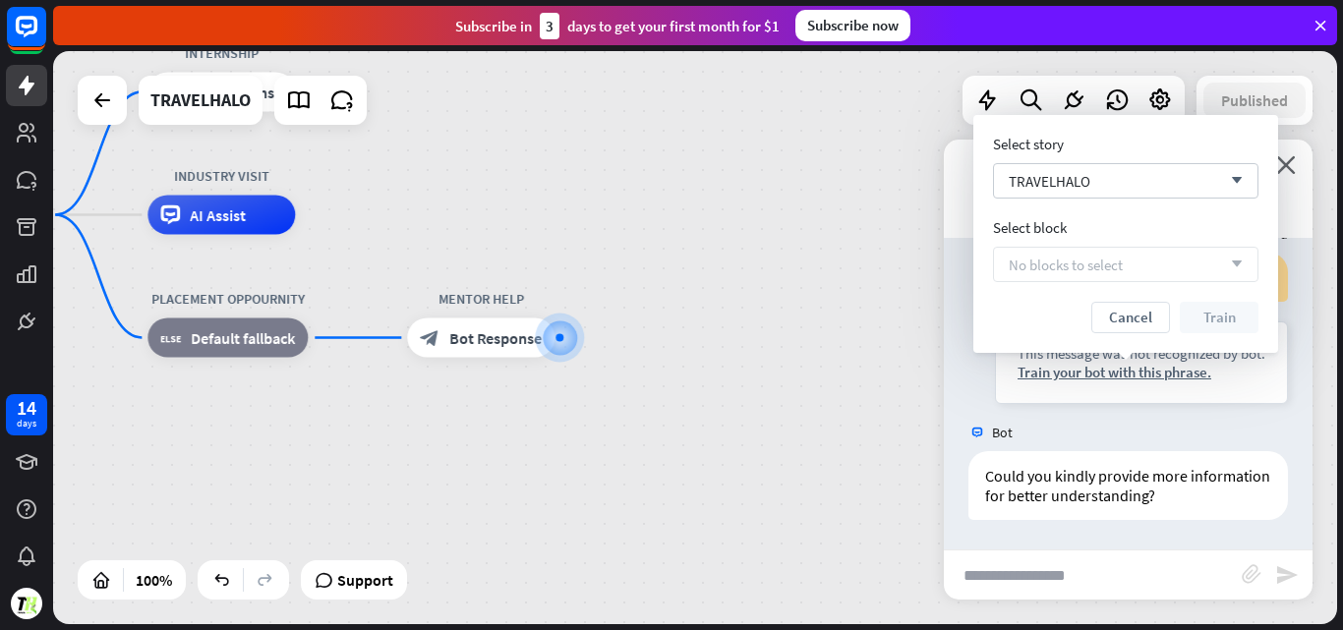
click at [1118, 257] on span "No blocks to select" at bounding box center [1065, 265] width 114 height 19
click at [1142, 316] on button "Cancel" at bounding box center [1130, 317] width 79 height 31
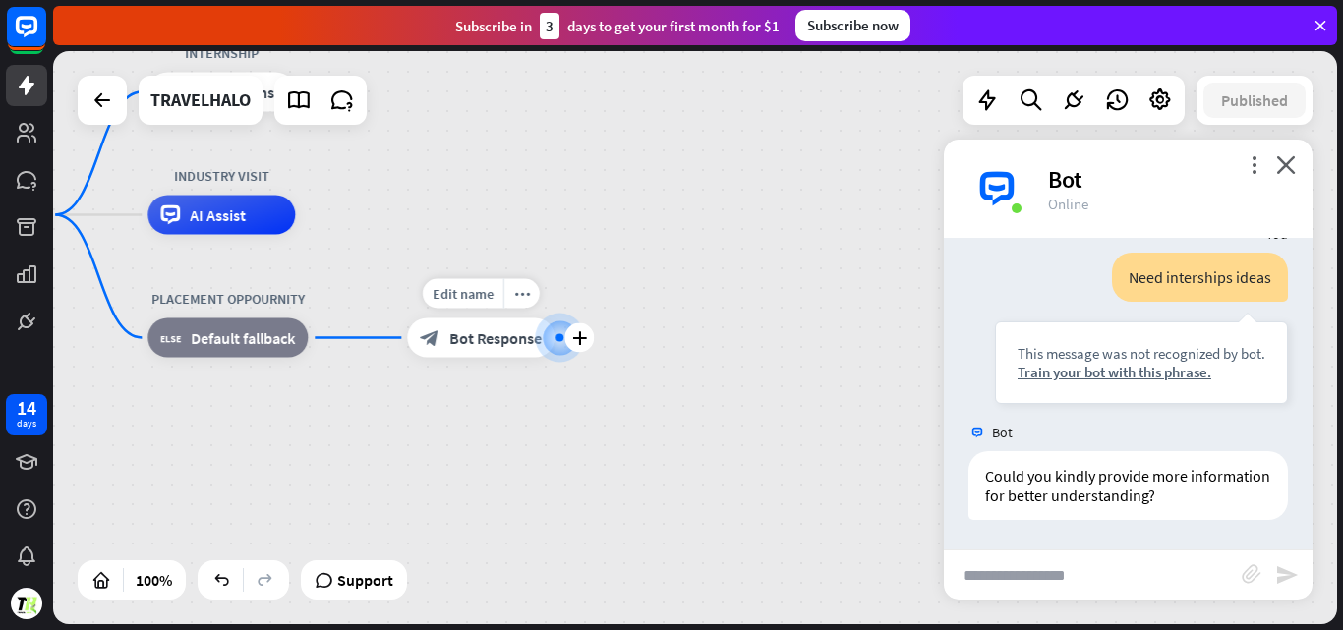
click at [540, 346] on div at bounding box center [559, 338] width 49 height 49
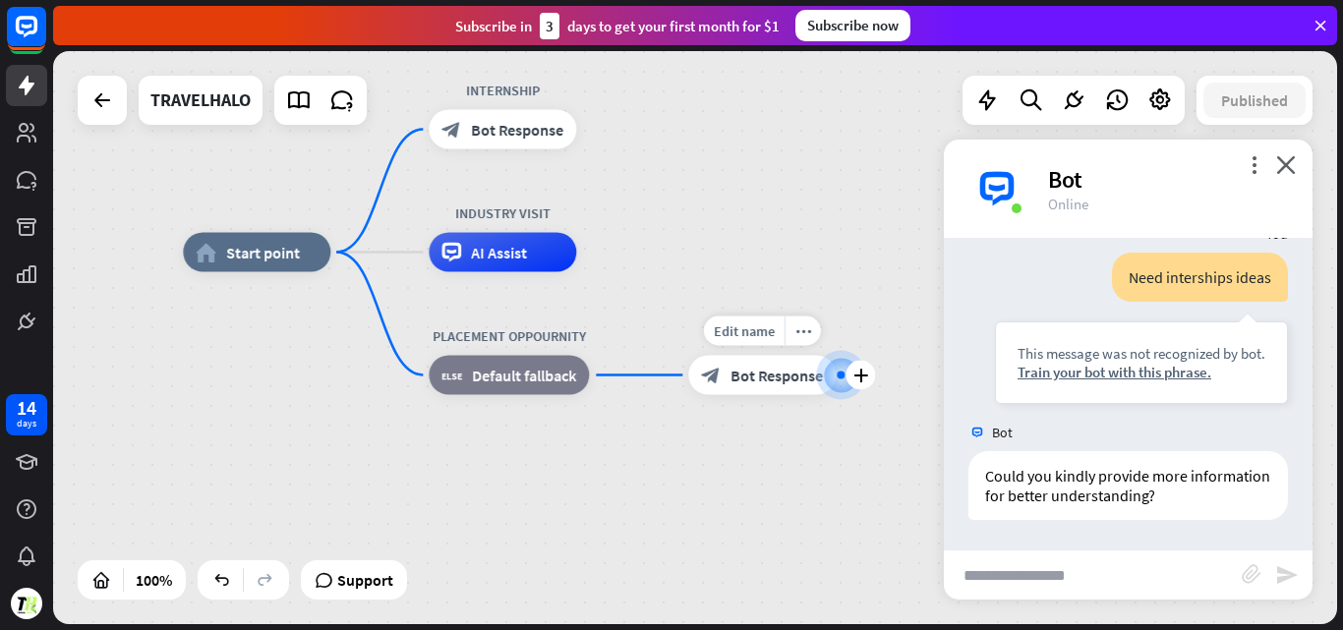
drag, startPoint x: 384, startPoint y: 348, endPoint x: 697, endPoint y: 399, distance: 316.7
click at [697, 395] on div "Edit name more_horiz plus block_bot_response Bot Response" at bounding box center [761, 375] width 147 height 39
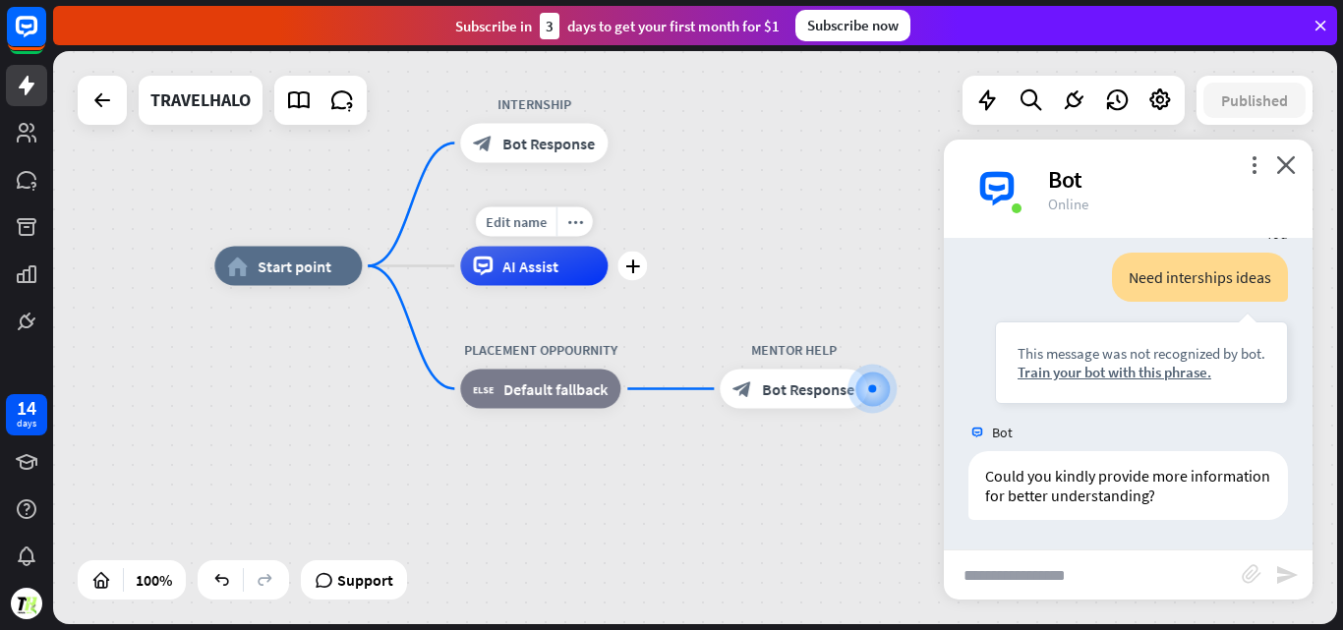
click at [520, 268] on span "AI Assist" at bounding box center [530, 267] width 56 height 20
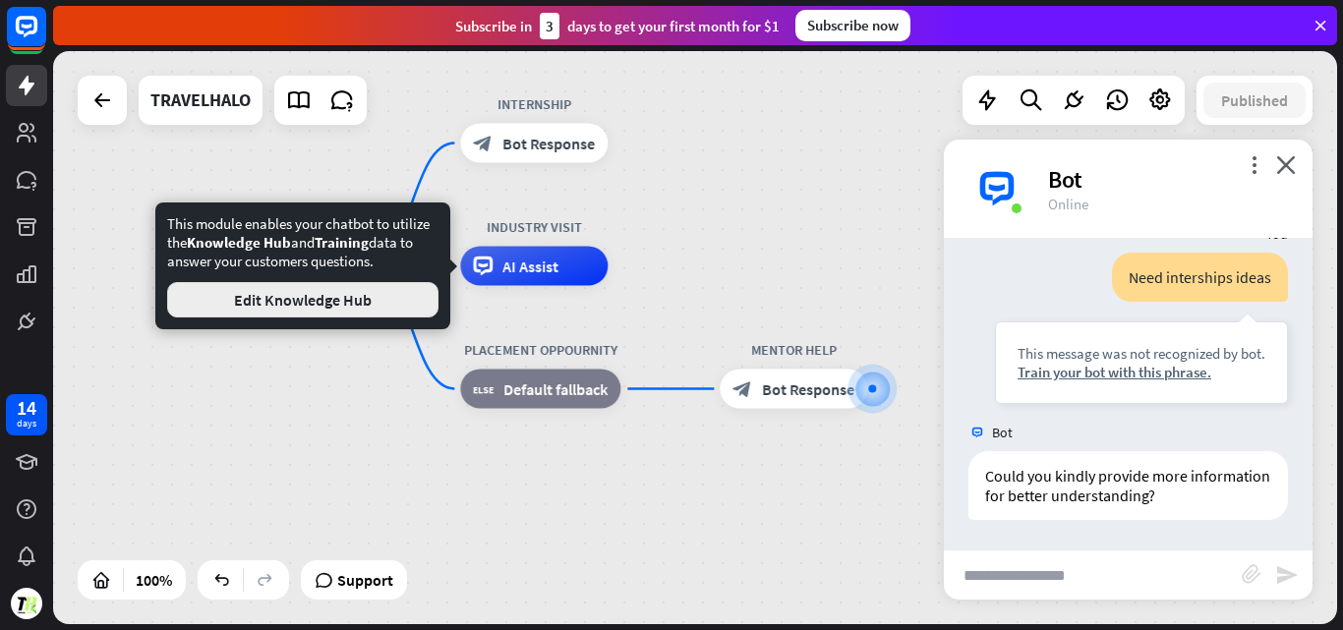
click at [259, 304] on button "Edit Knowledge Hub" at bounding box center [302, 299] width 271 height 35
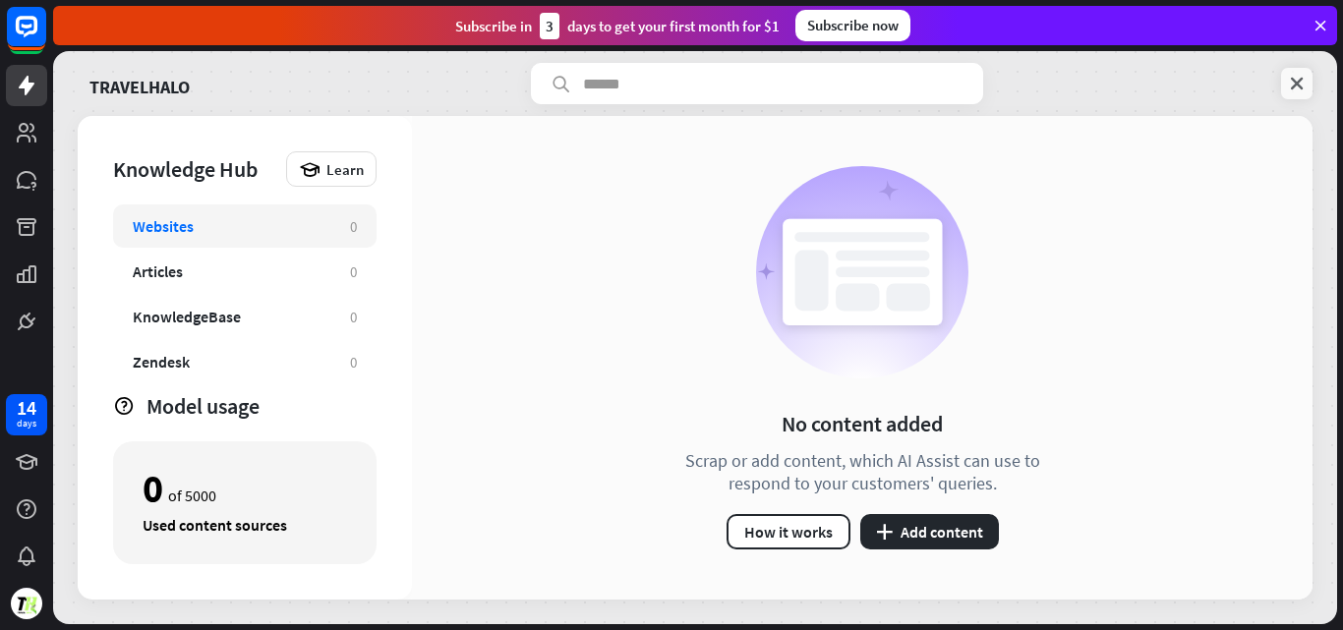
click at [1294, 85] on icon at bounding box center [1297, 84] width 20 height 20
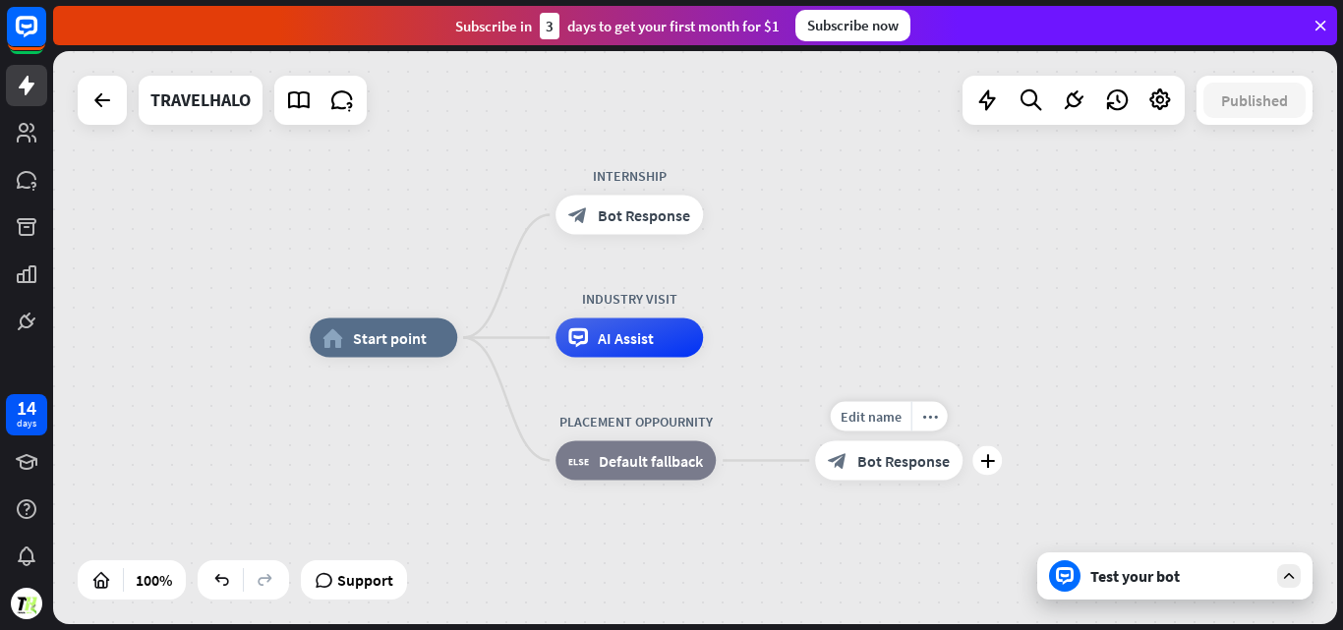
click at [850, 481] on div "Edit name more_horiz plus block_bot_response Bot Response" at bounding box center [888, 460] width 147 height 39
click at [986, 473] on div "plus" at bounding box center [986, 460] width 29 height 29
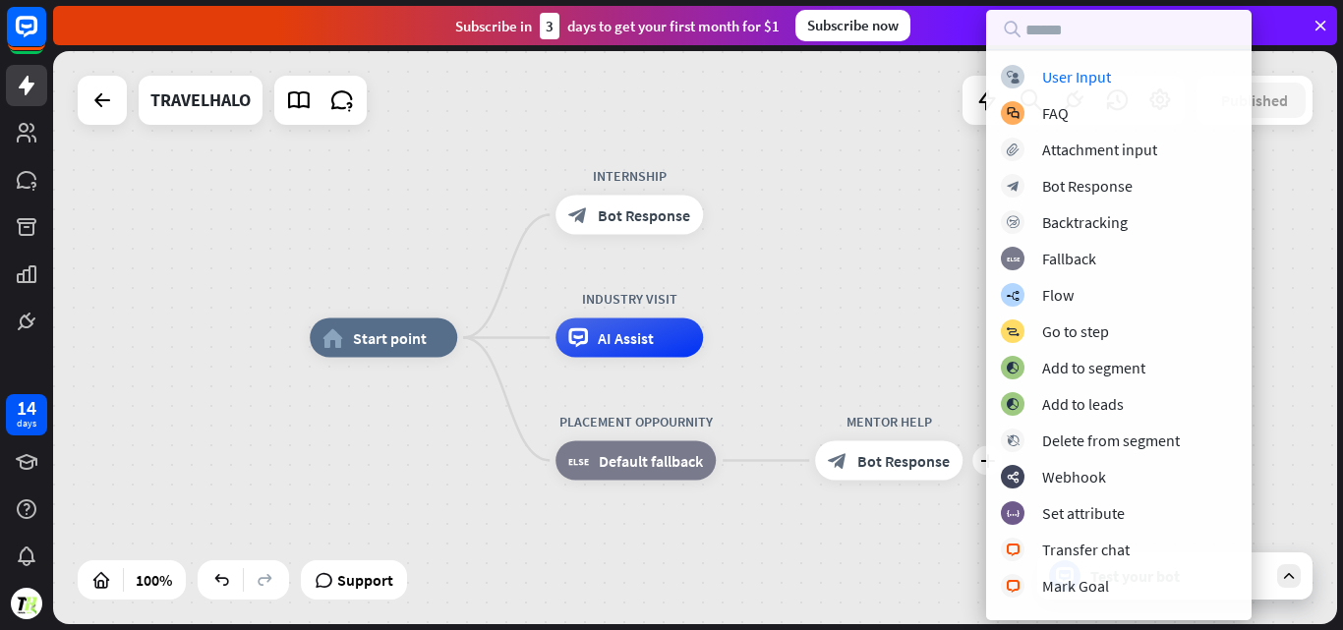
click at [902, 345] on div "home_2 Start point INTERNSHIP block_bot_response Bot Response INDUSTRY VISIT AI…" at bounding box center [952, 624] width 1284 height 573
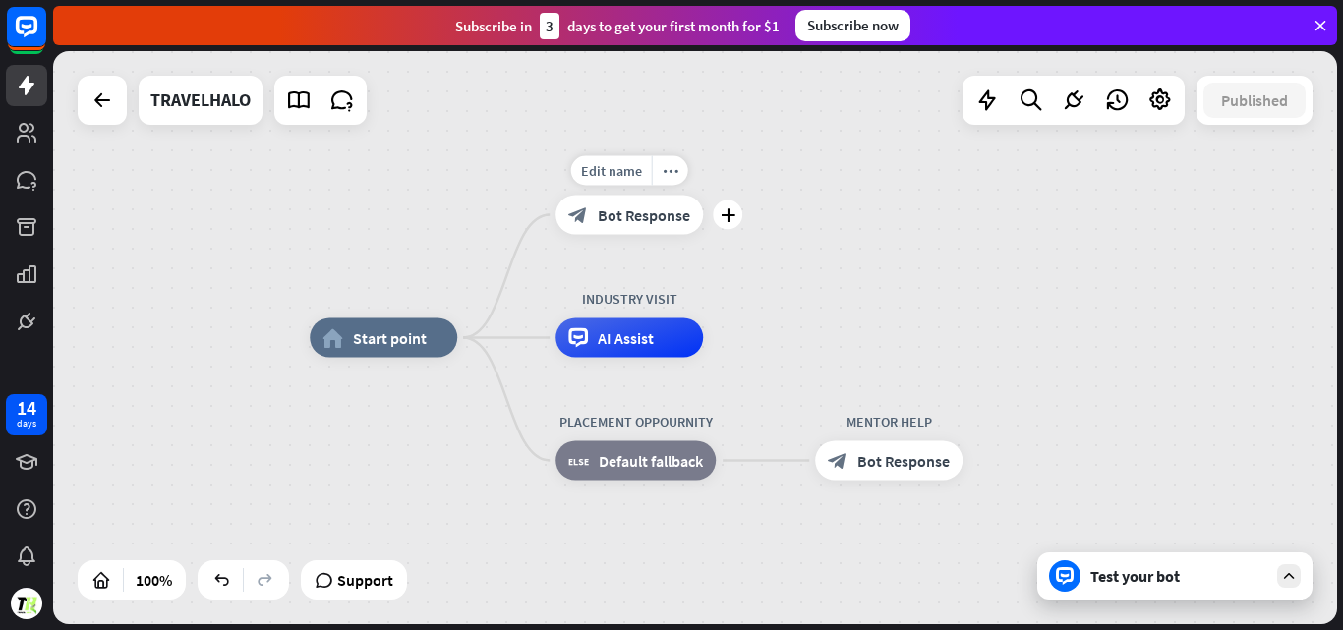
click at [617, 212] on span "Bot Response" at bounding box center [644, 215] width 92 height 20
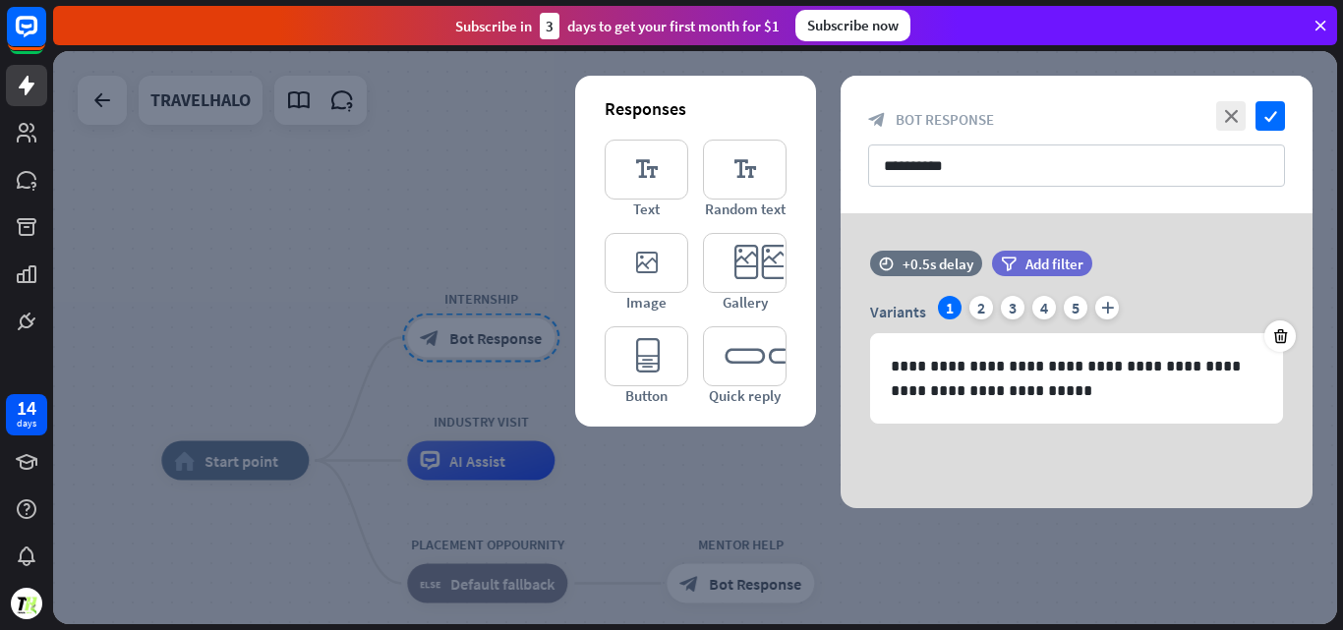
click at [543, 196] on div at bounding box center [695, 337] width 1284 height 573
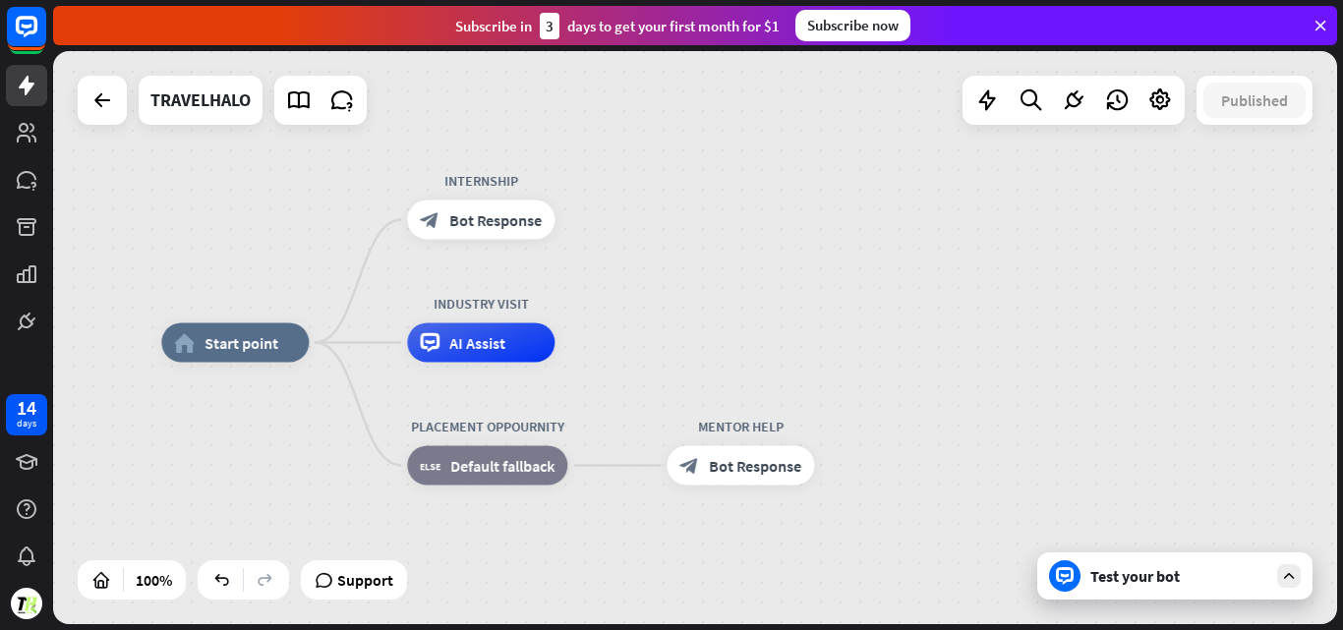
drag, startPoint x: 498, startPoint y: 190, endPoint x: 497, endPoint y: 62, distance: 127.8
click at [497, 62] on div "home_2 Start point INTERNSHIP block_bot_response Bot Response INDUSTRY VISIT AI…" at bounding box center [695, 337] width 1284 height 573
